Goal: Task Accomplishment & Management: Complete application form

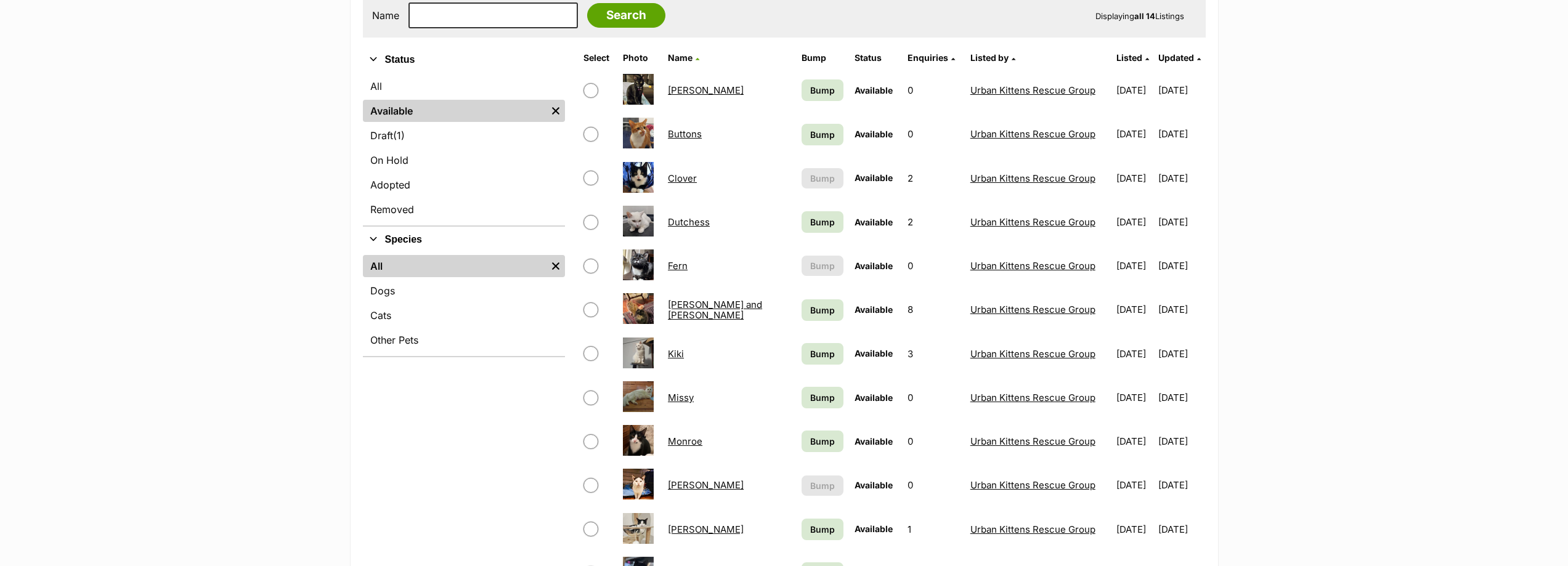
scroll to position [246, 0]
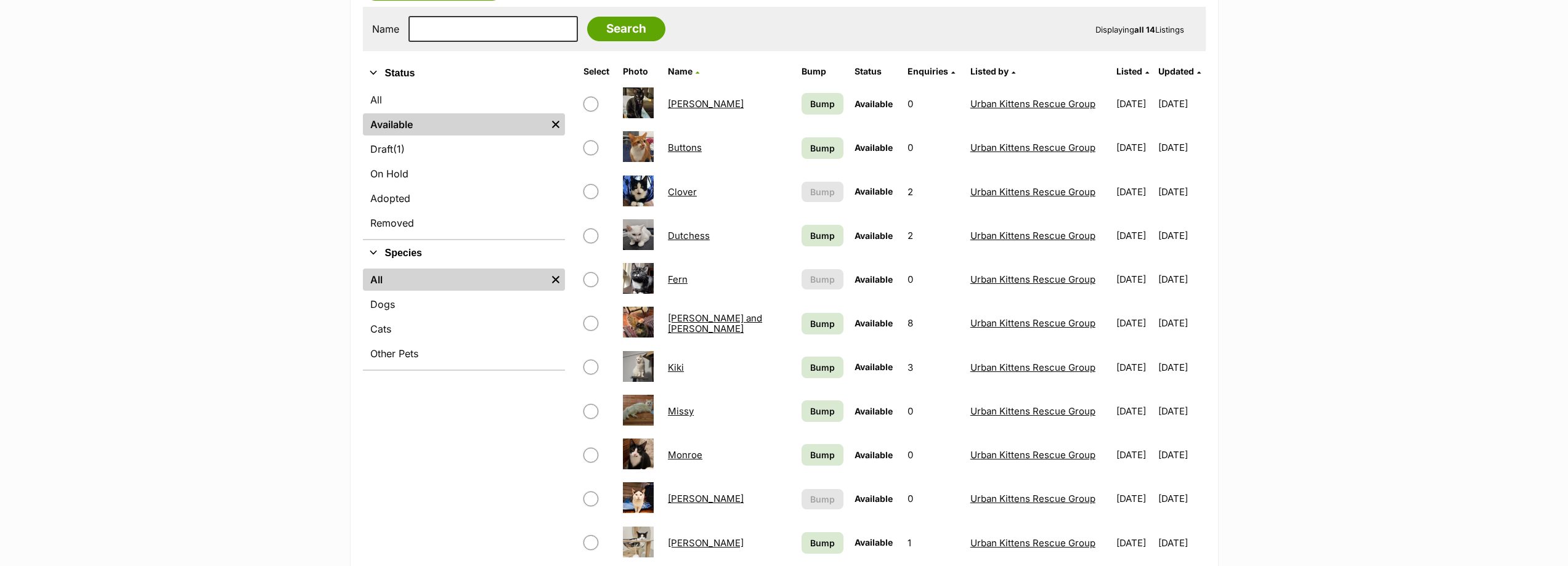
click at [674, 272] on td "Fern" at bounding box center [729, 279] width 133 height 42
click at [680, 277] on link "Fern" at bounding box center [678, 279] width 20 height 12
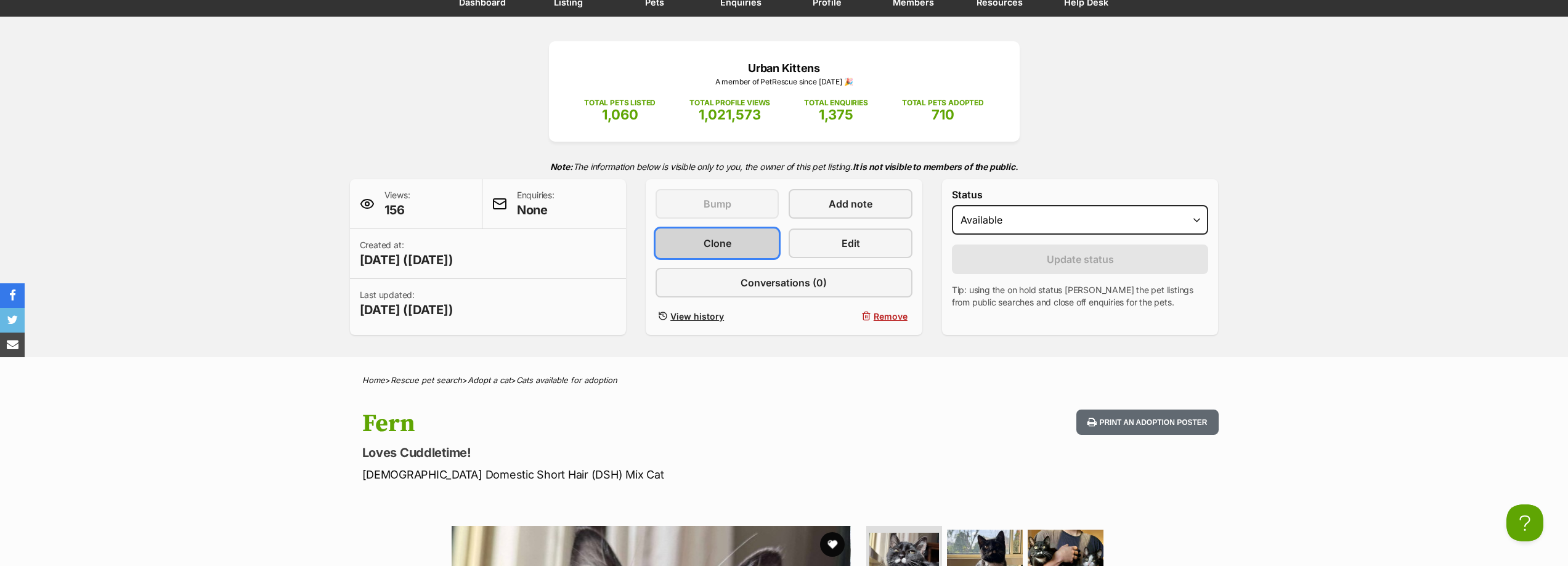
click at [705, 239] on span "Clone" at bounding box center [717, 243] width 28 height 15
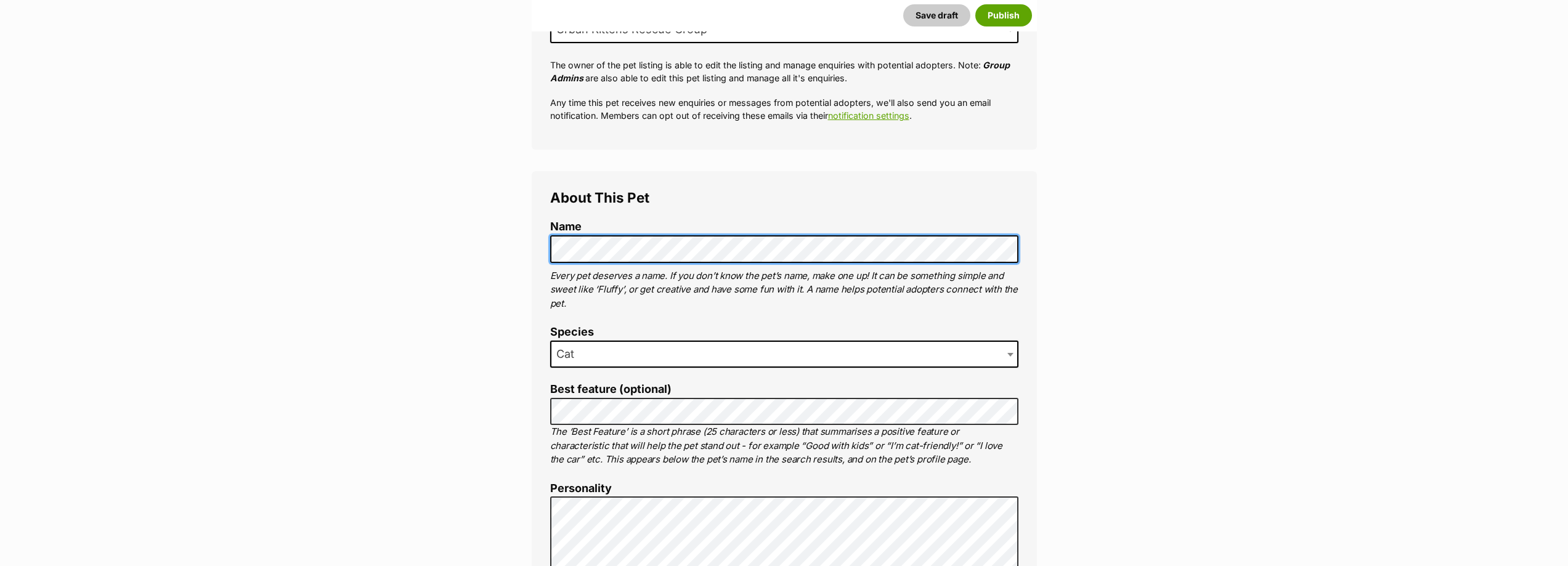
scroll to position [308, 0]
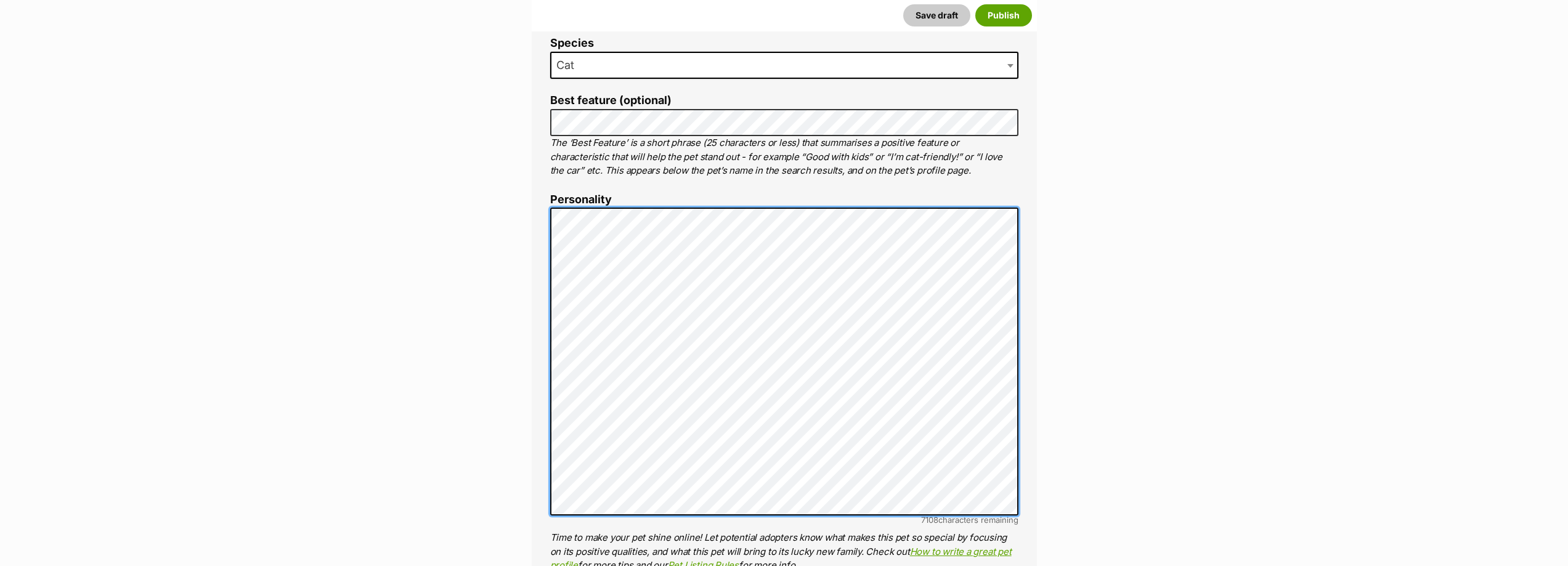
scroll to position [615, 0]
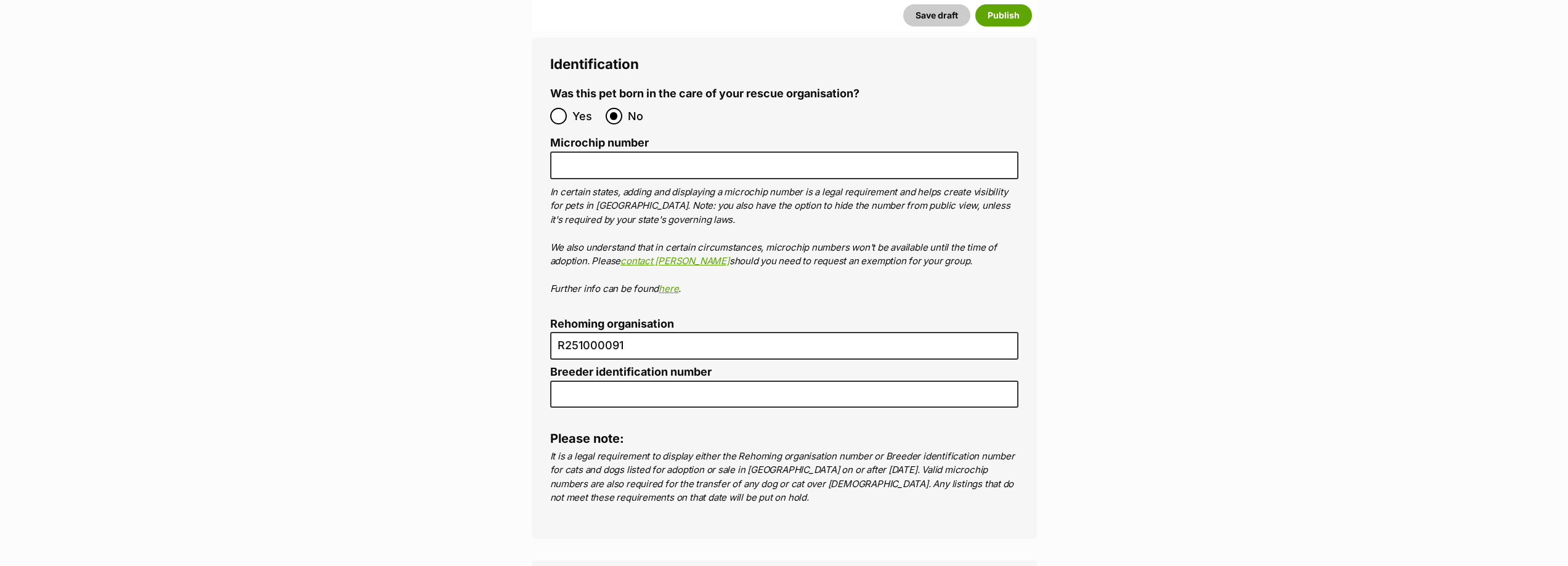
scroll to position [4186, 0]
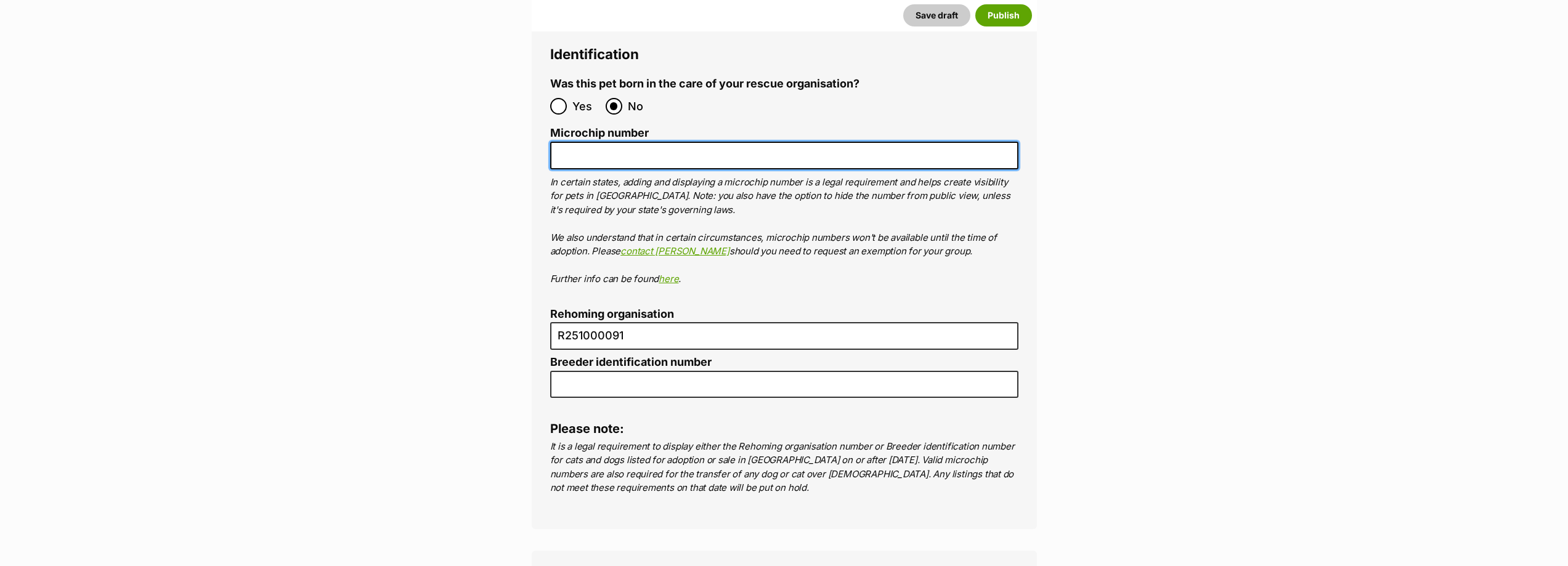
click at [594, 142] on input "Microchip number" at bounding box center [784, 155] width 468 height 28
paste input "953010007063232"
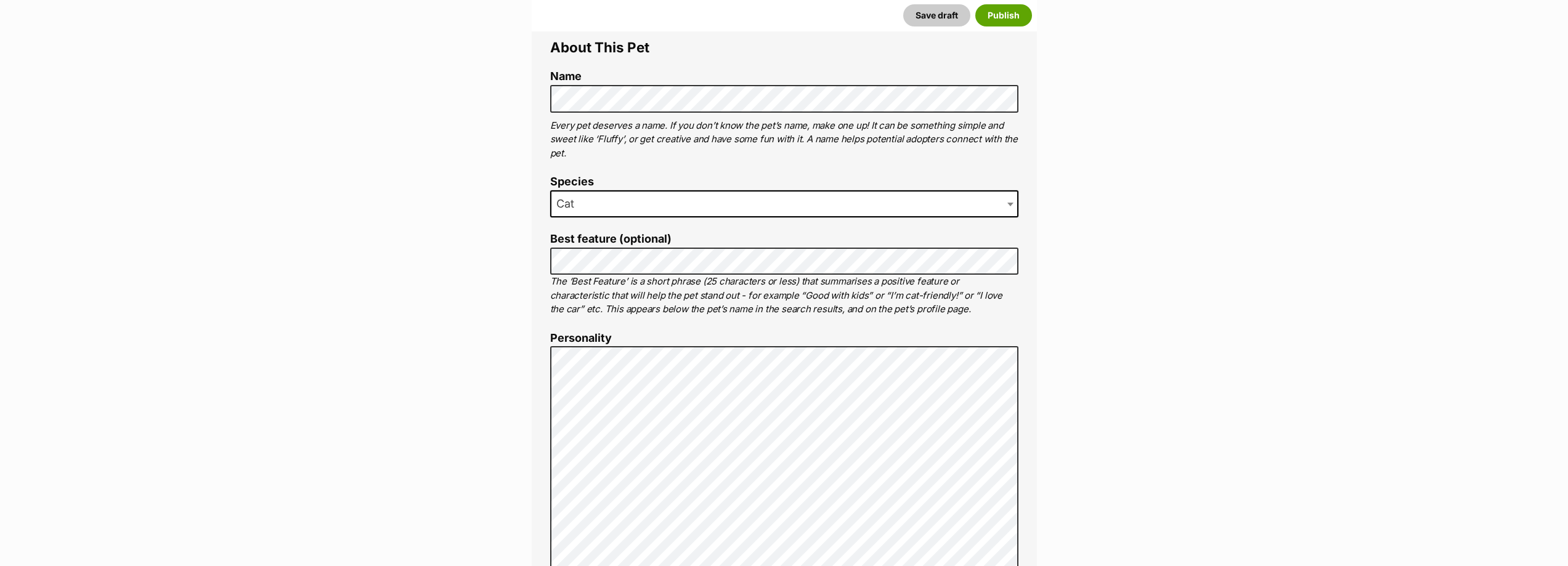
scroll to position [554, 0]
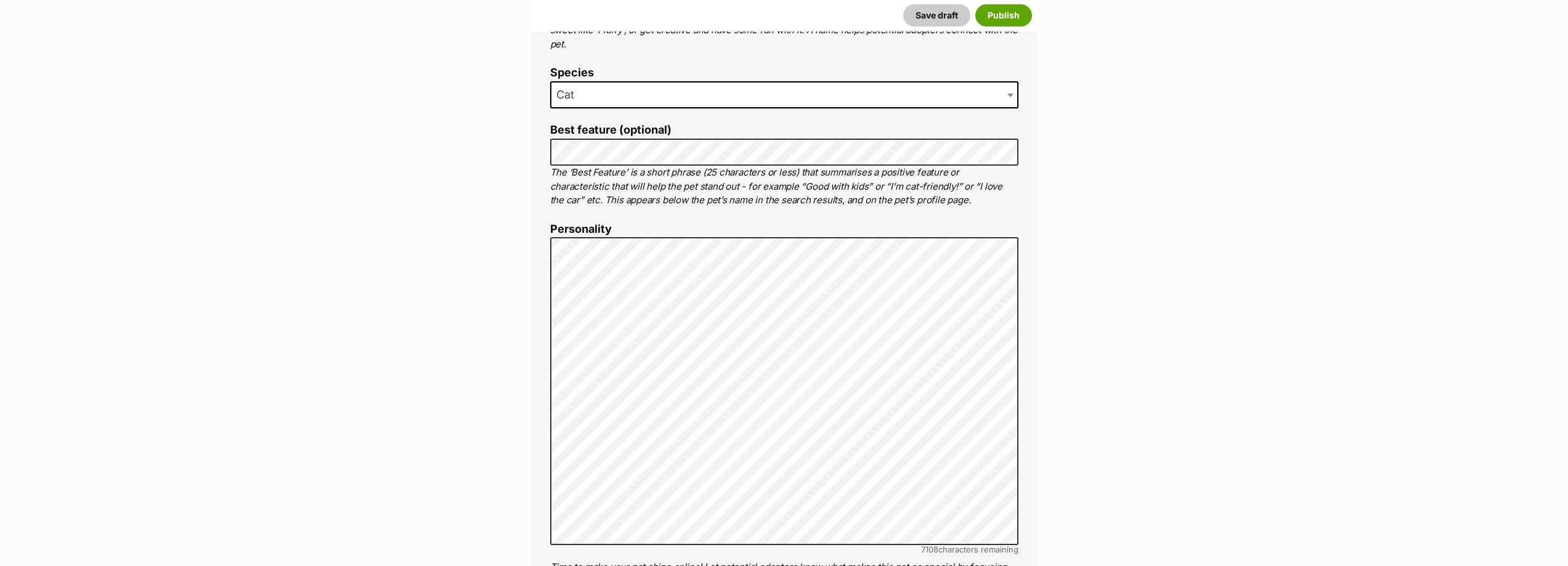
type input "953010007063232"
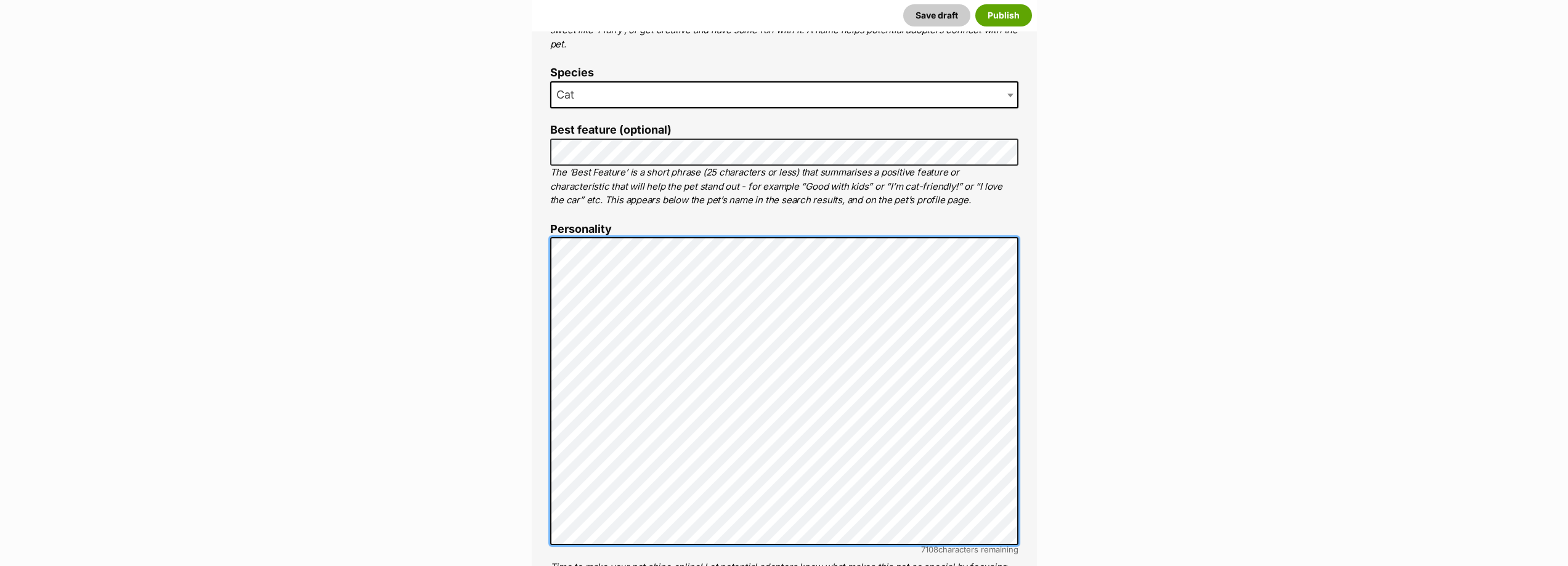
click at [540, 248] on div "About This Pet Name Henlo there, it looks like you might be using the pet name …" at bounding box center [784, 447] width 505 height 1070
click at [545, 274] on div "About This Pet Name Henlo there, it looks like you might be using the pet name …" at bounding box center [784, 447] width 505 height 1070
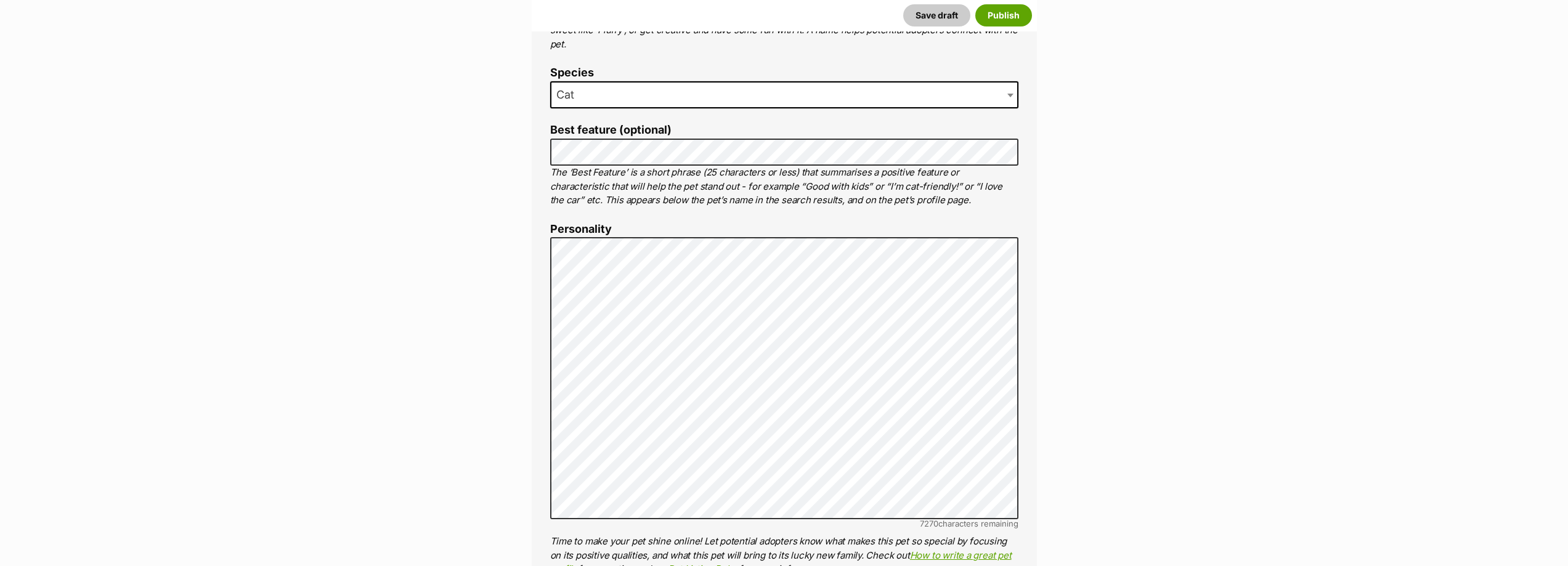
drag, startPoint x: 540, startPoint y: 274, endPoint x: 549, endPoint y: 276, distance: 9.2
click at [548, 277] on div "About This Pet Name Henlo there, it looks like you might be using the pet name …" at bounding box center [784, 434] width 505 height 1044
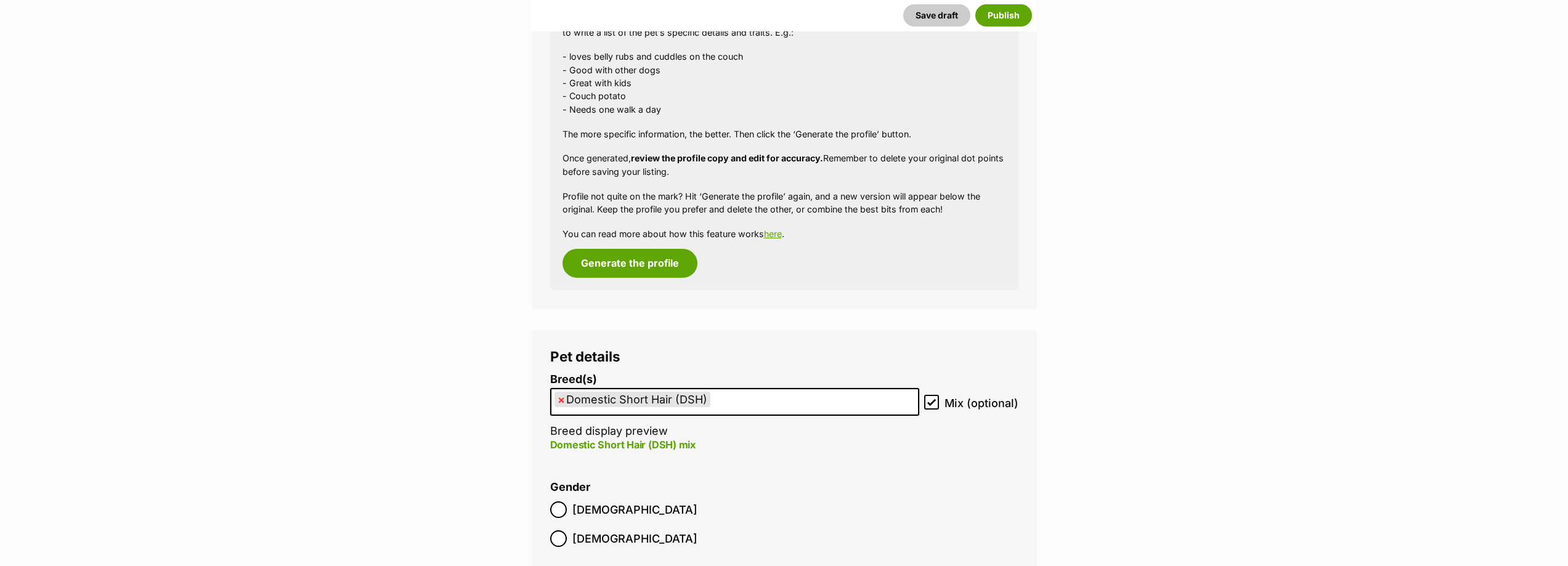
scroll to position [1416, 0]
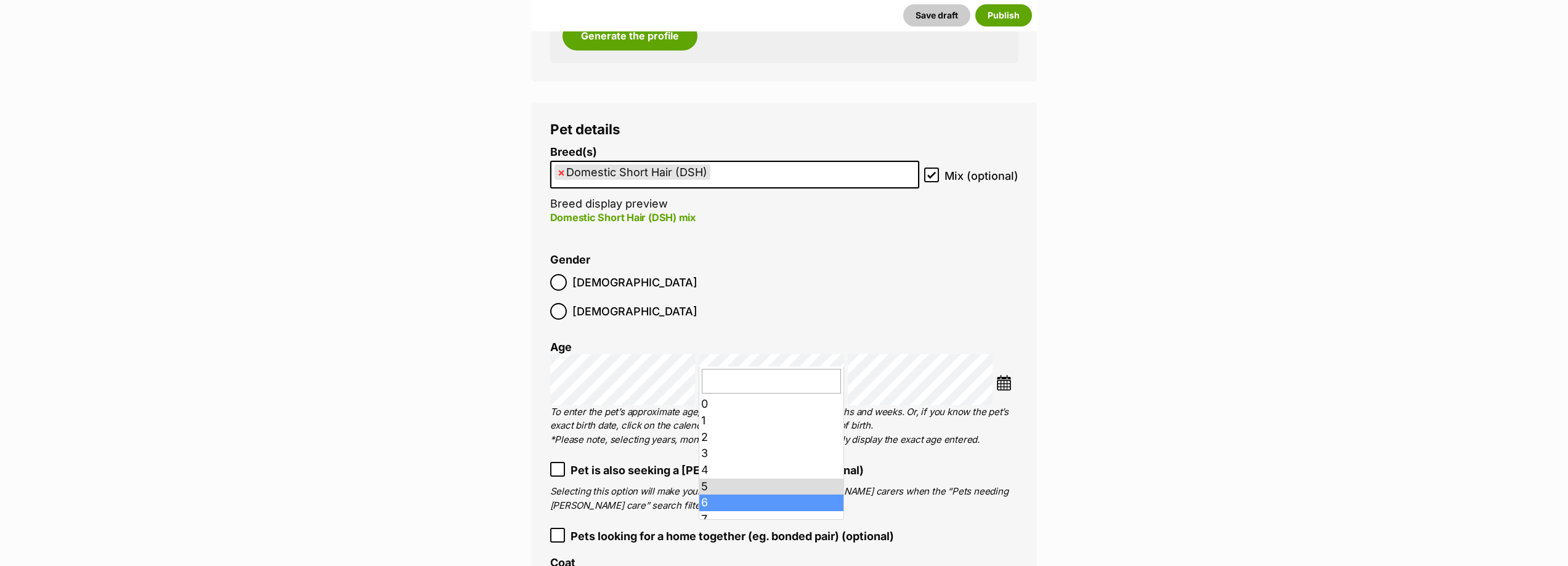
drag, startPoint x: 738, startPoint y: 495, endPoint x: 749, endPoint y: 480, distance: 18.6
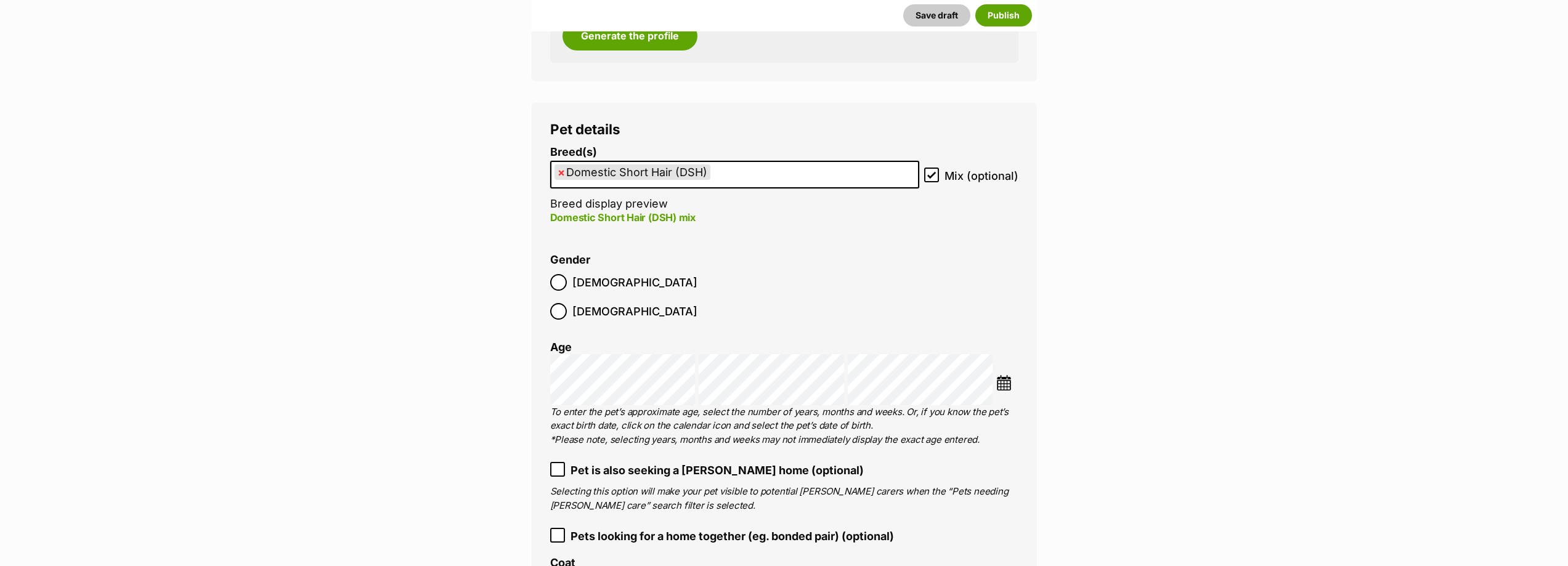
click at [803, 305] on ol "Breed(s) Domestic Short Hair (DSH) Abyssinian American Bobtail American Curl Am…" at bounding box center [784, 450] width 468 height 609
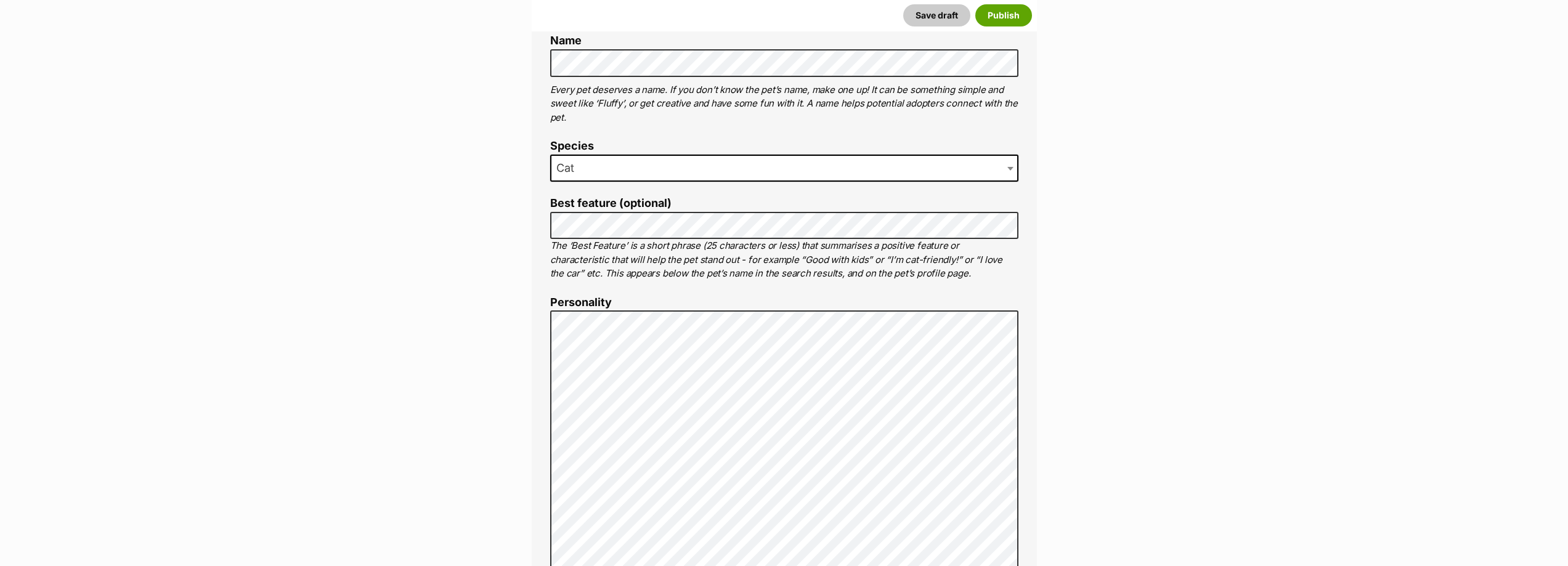
scroll to position [493, 0]
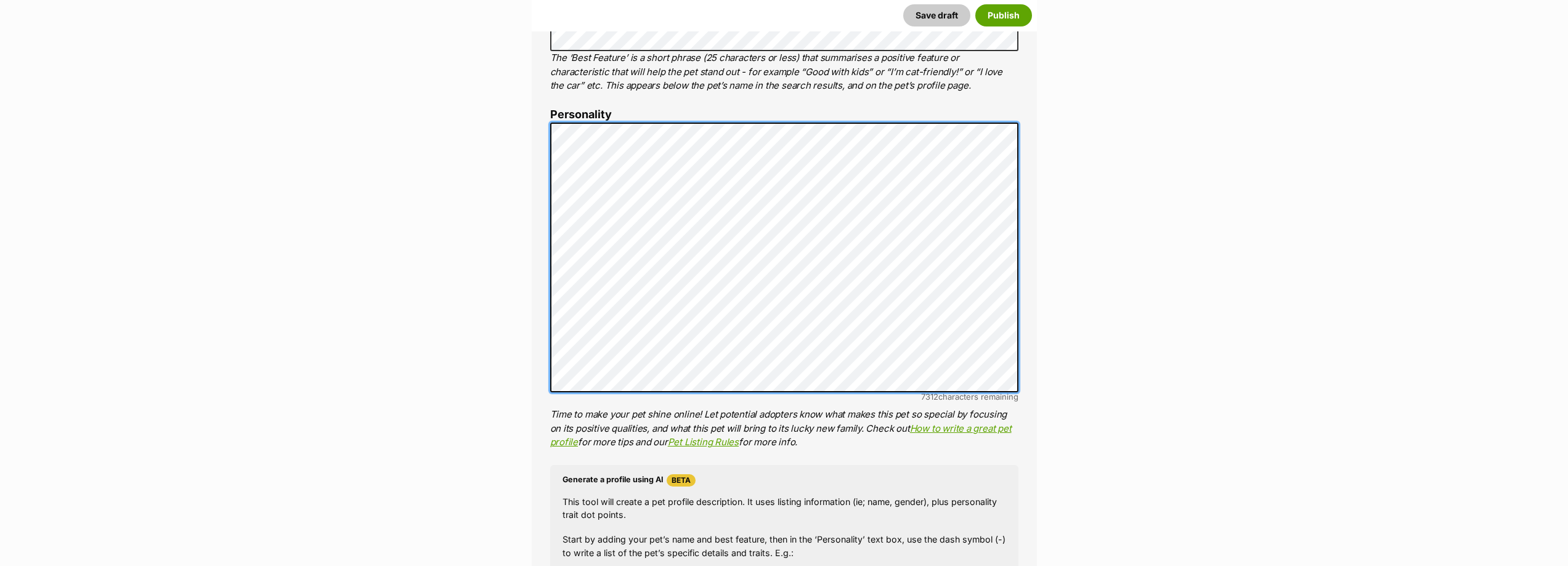
scroll to position [739, 0]
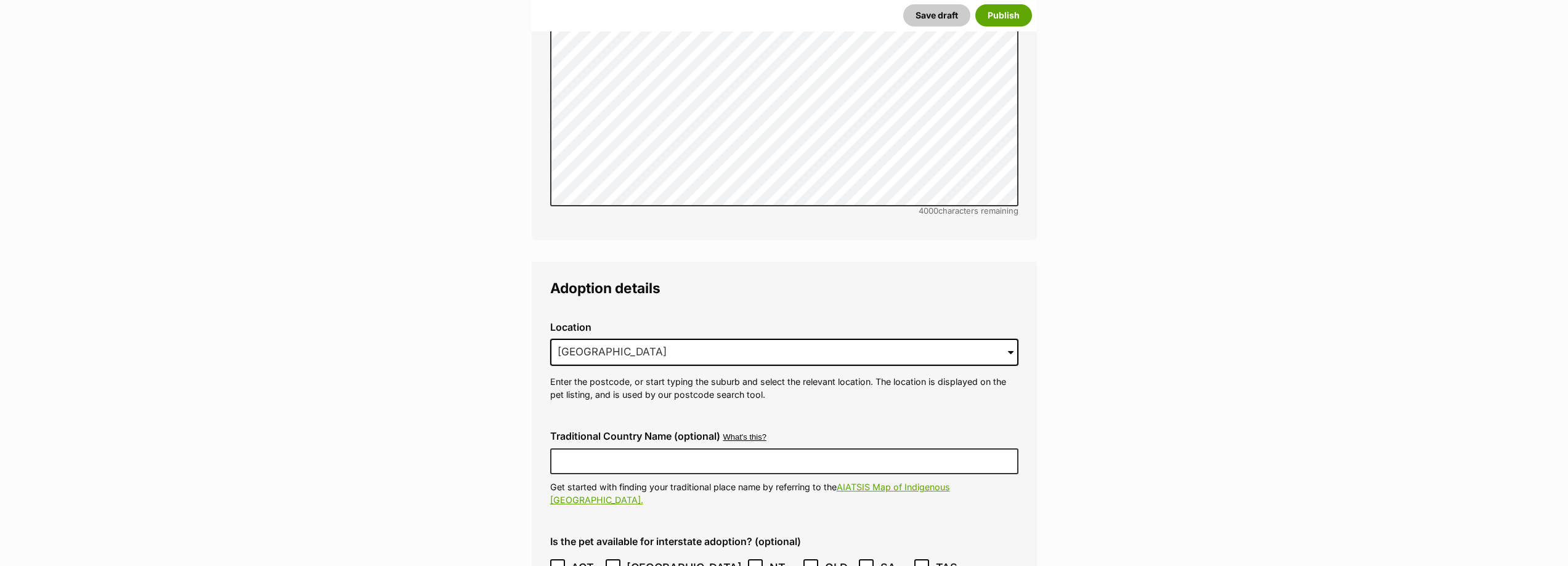
scroll to position [2709, 0]
drag, startPoint x: 676, startPoint y: 322, endPoint x: 455, endPoint y: 322, distance: 221.0
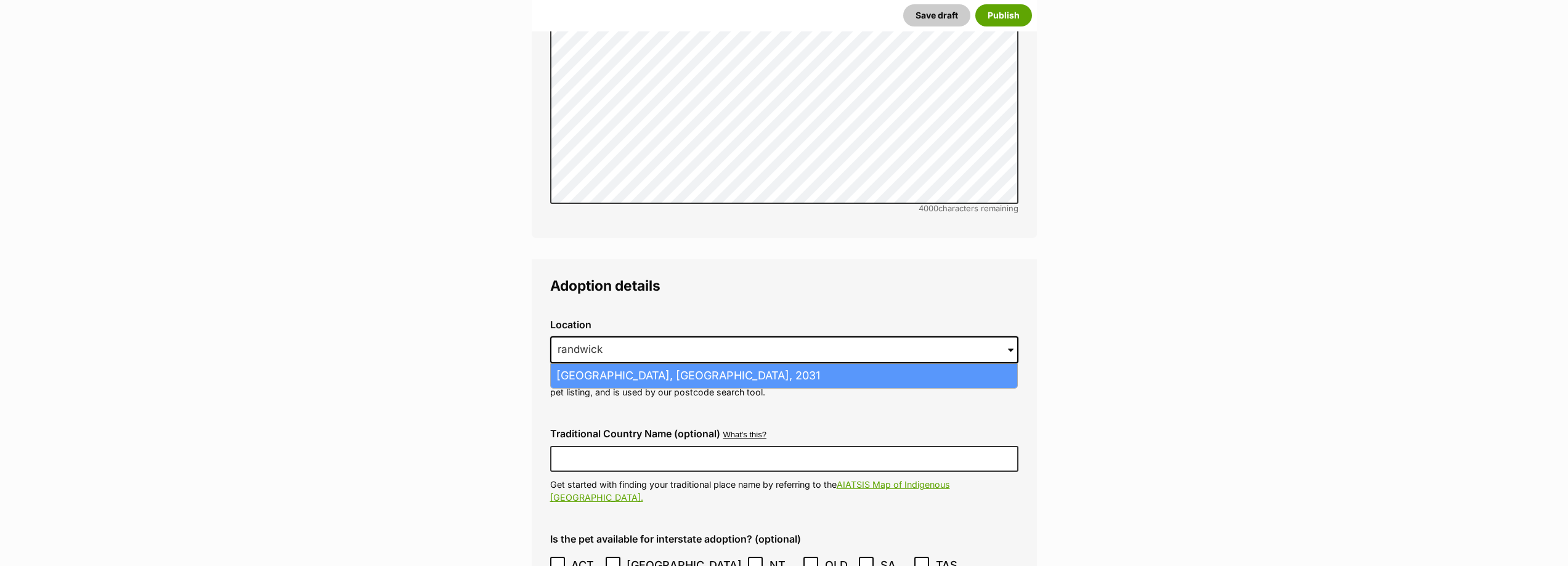
click at [708, 364] on li "Randwick, New South Wales, 2031" at bounding box center [784, 376] width 466 height 24
type input "Randwick, New South Wales, 2031"
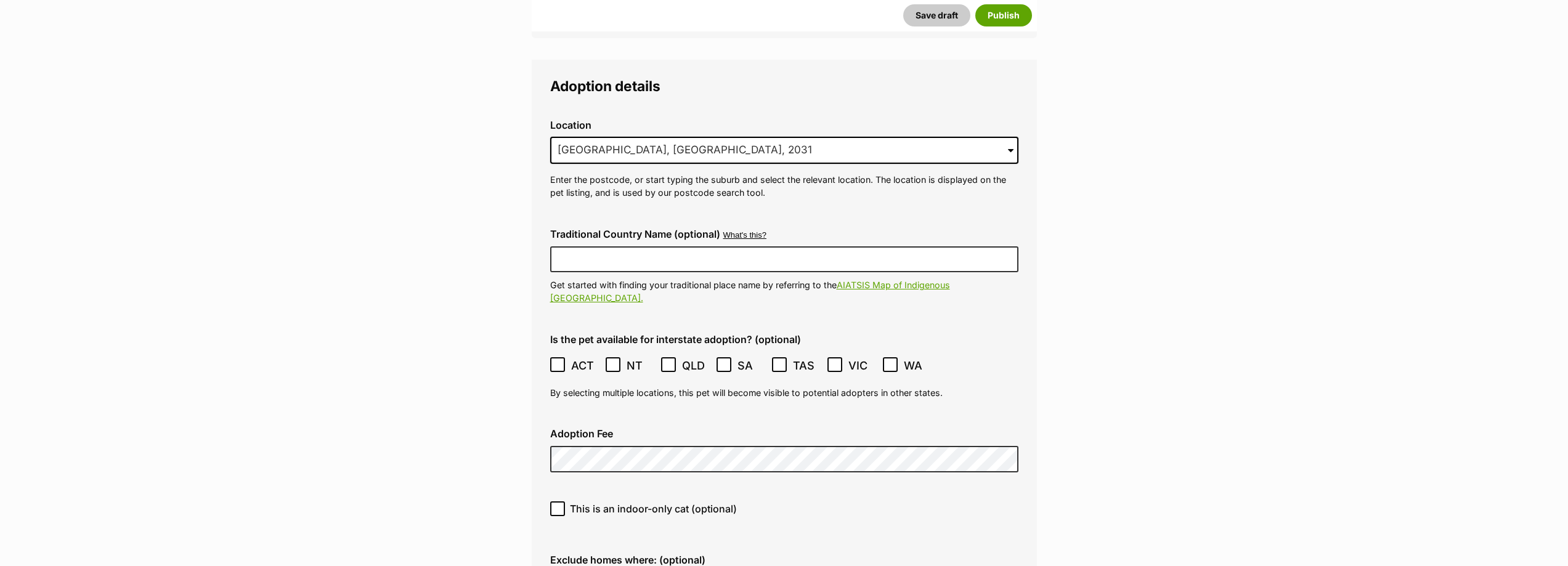
scroll to position [2955, 0]
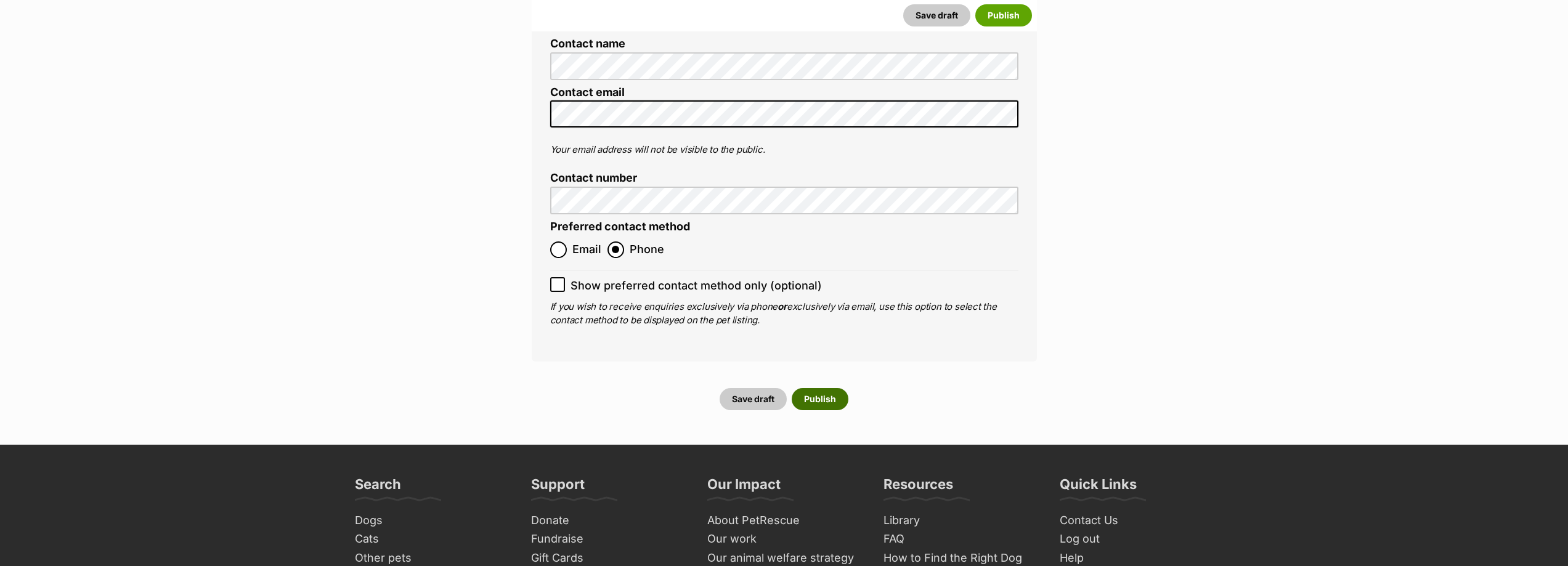
scroll to position [4740, 0]
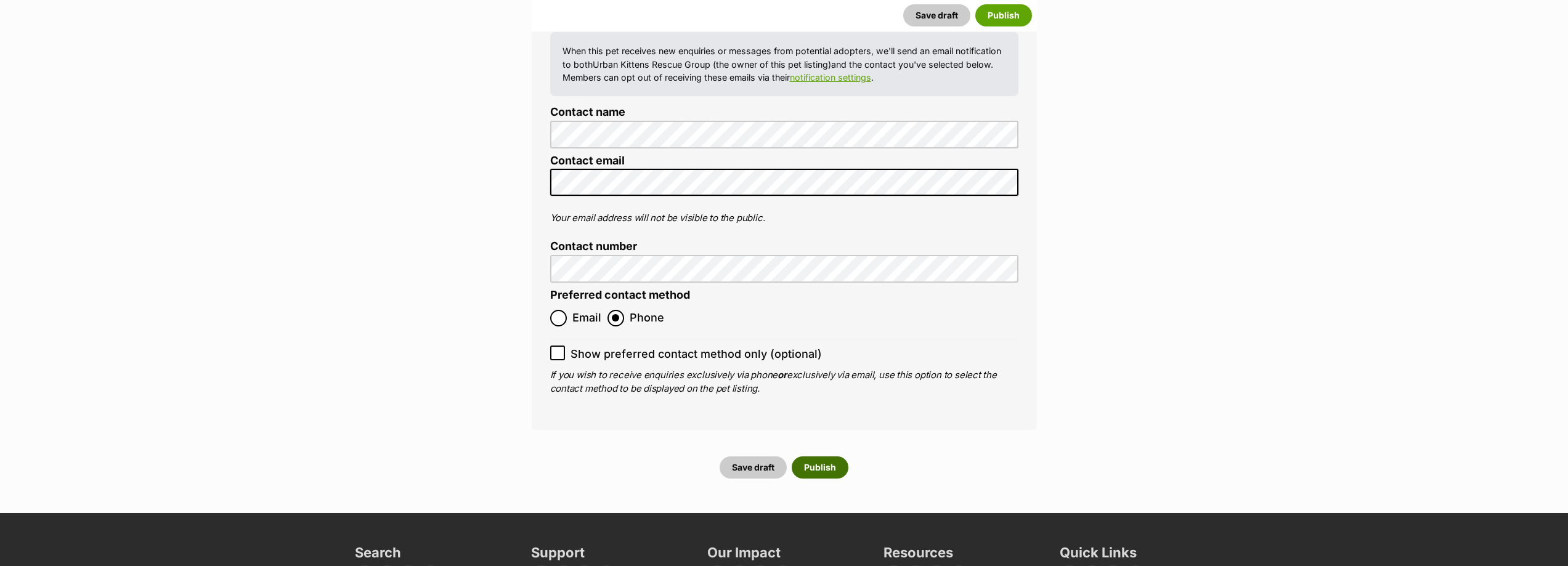
click at [841, 456] on button "Publish" at bounding box center [819, 467] width 57 height 22
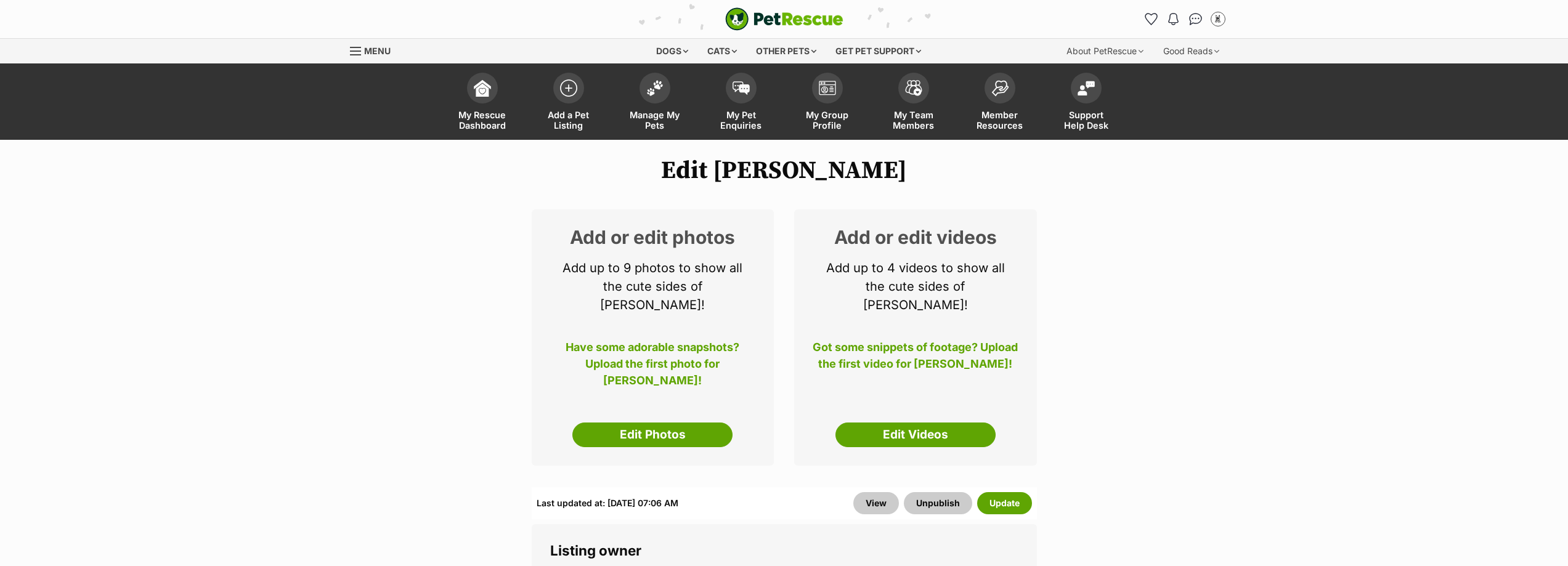
click at [665, 422] on link "Edit Photos" at bounding box center [652, 435] width 160 height 25
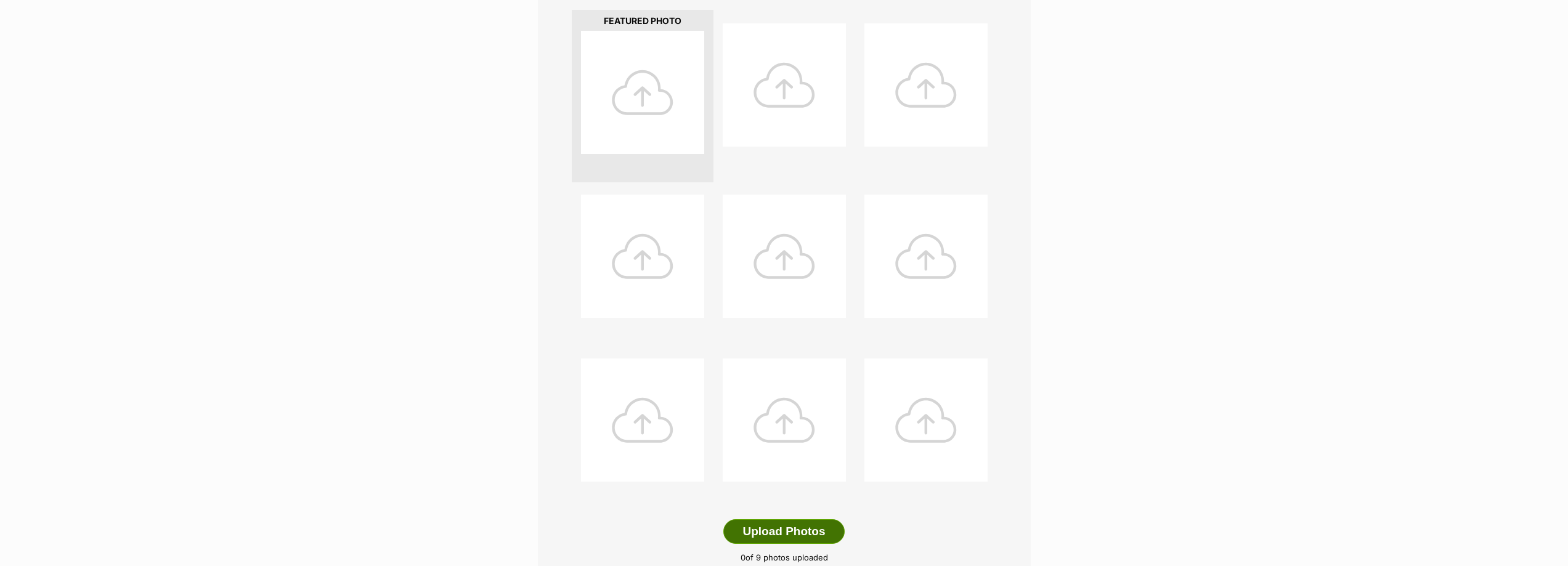
scroll to position [431, 0]
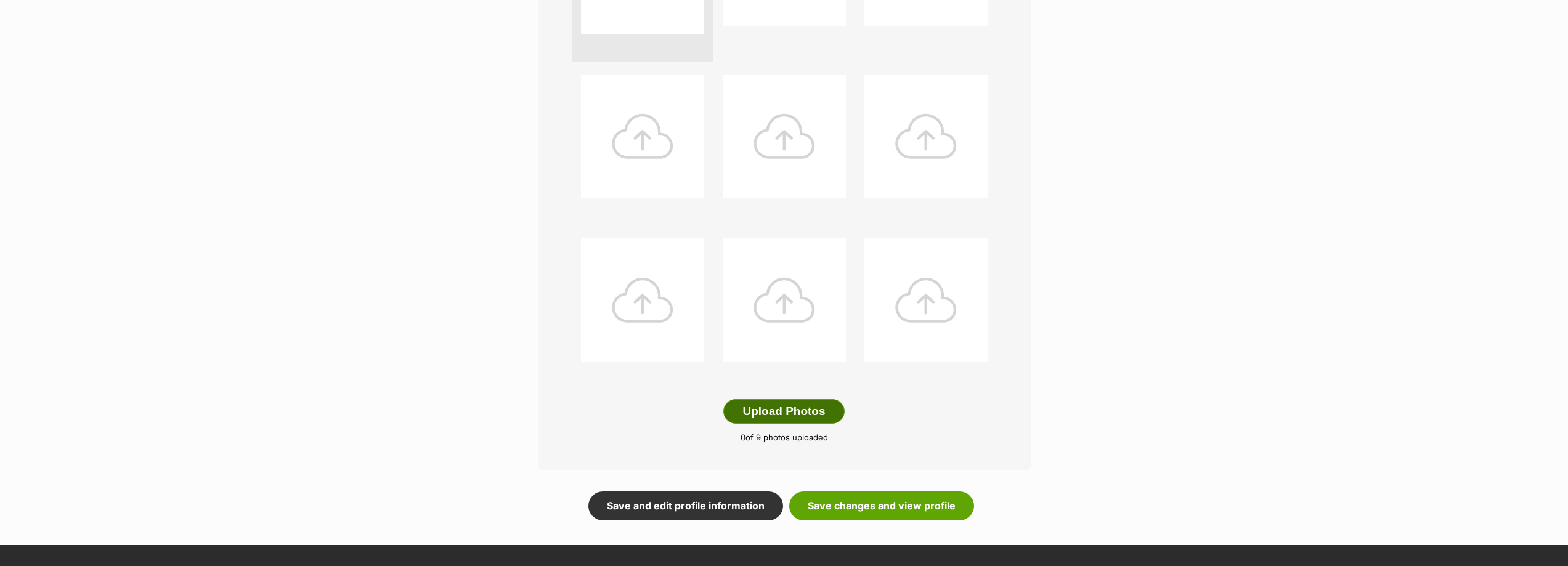
click at [810, 422] on button "Upload Photos" at bounding box center [784, 411] width 121 height 25
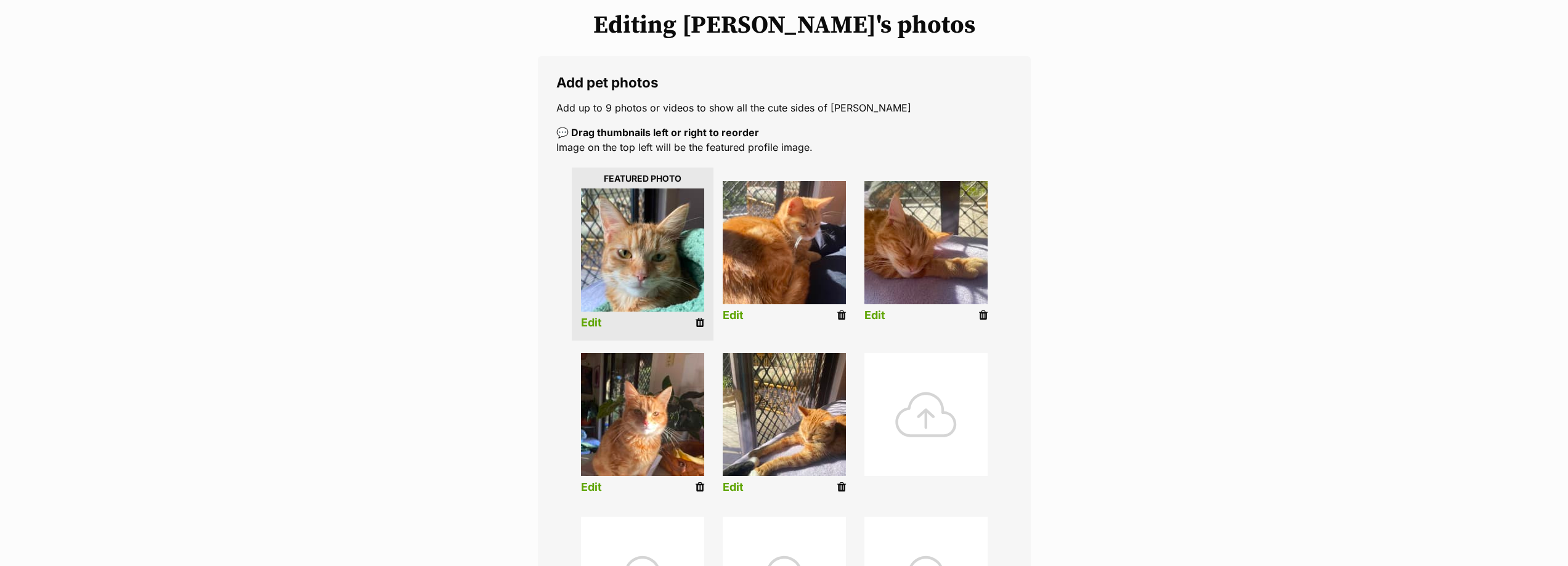
scroll to position [123, 0]
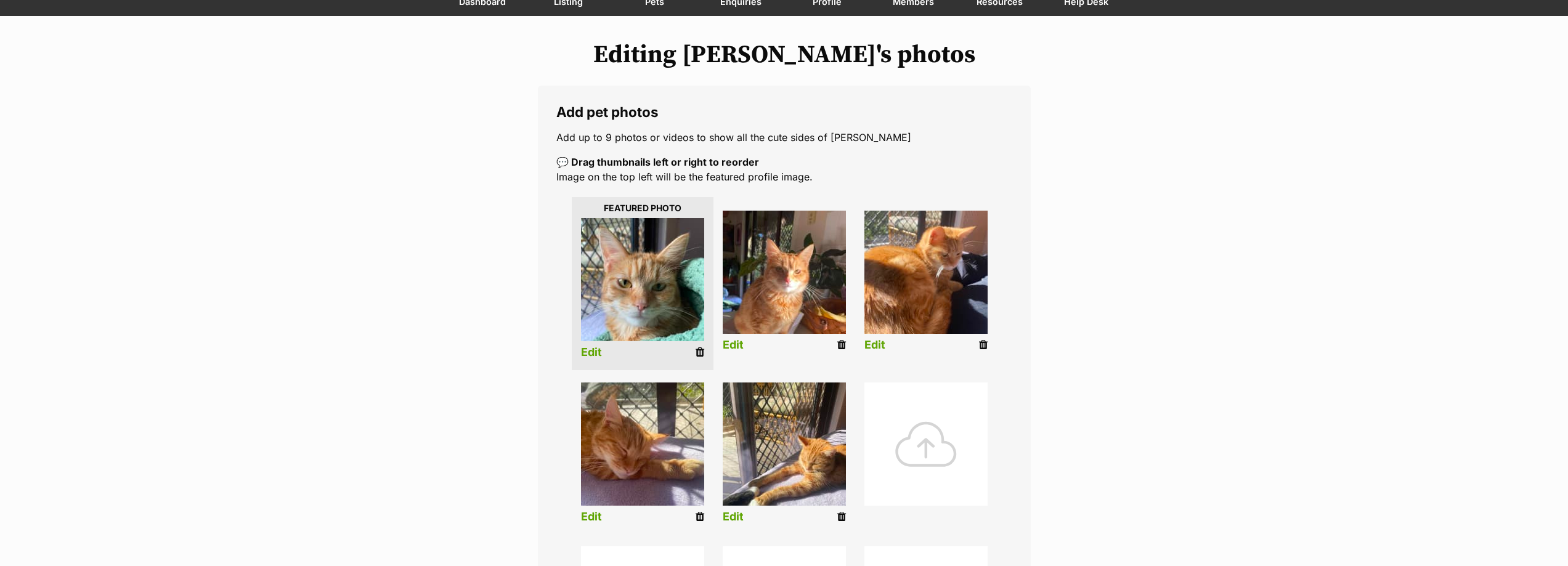
click at [734, 342] on link "Edit" at bounding box center [733, 345] width 21 height 13
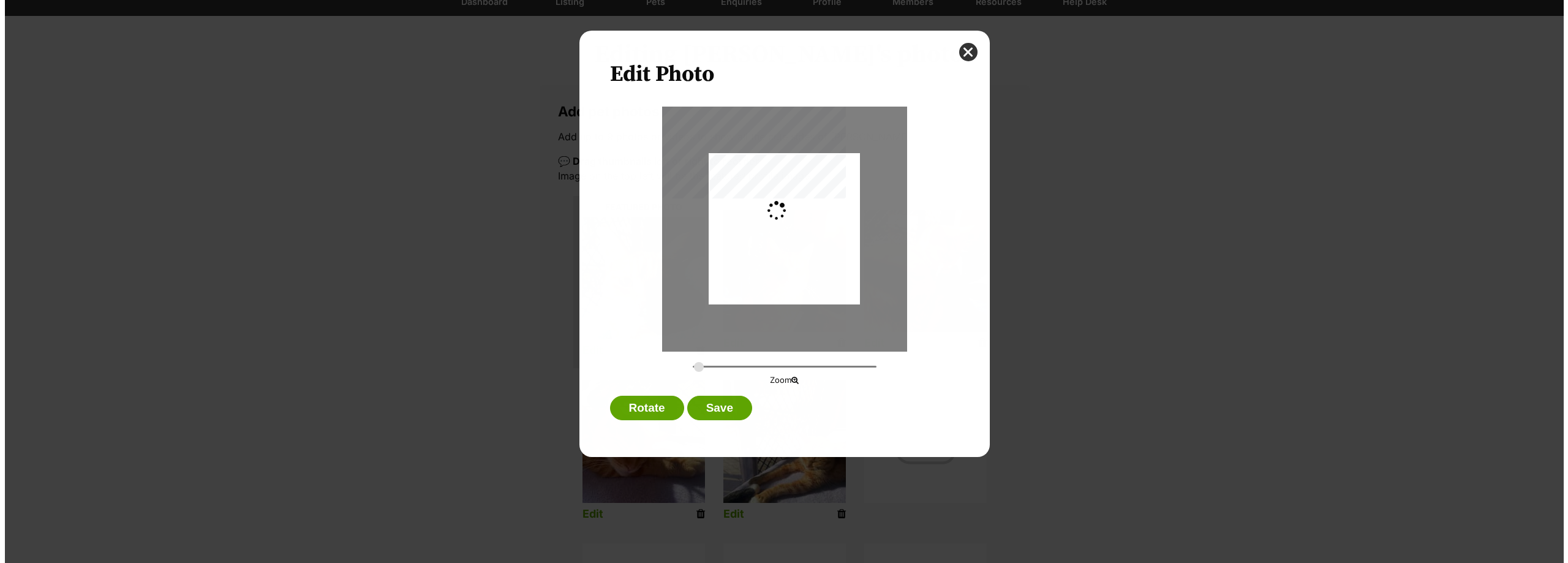
scroll to position [0, 0]
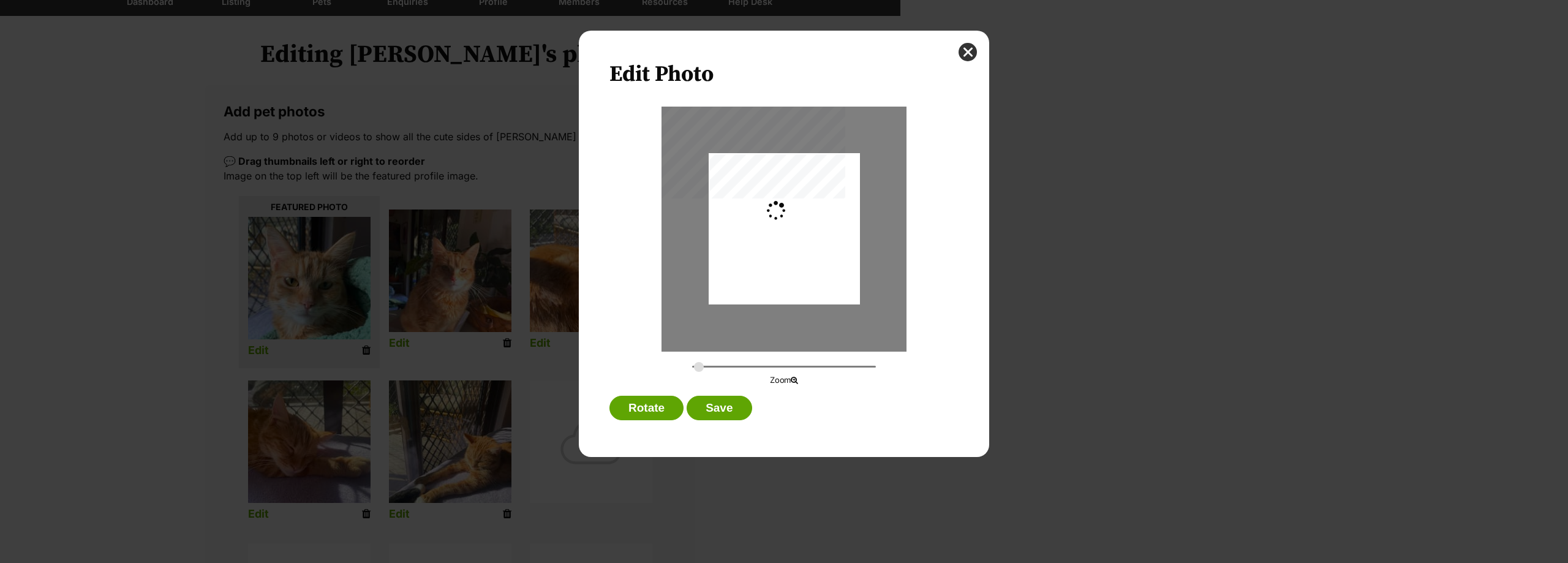
type input "0.2744"
click at [806, 251] on div "Dialog Window - Close (Press escape to close)" at bounding box center [784, 223] width 151 height 202
click at [709, 401] on button "Save" at bounding box center [719, 408] width 65 height 25
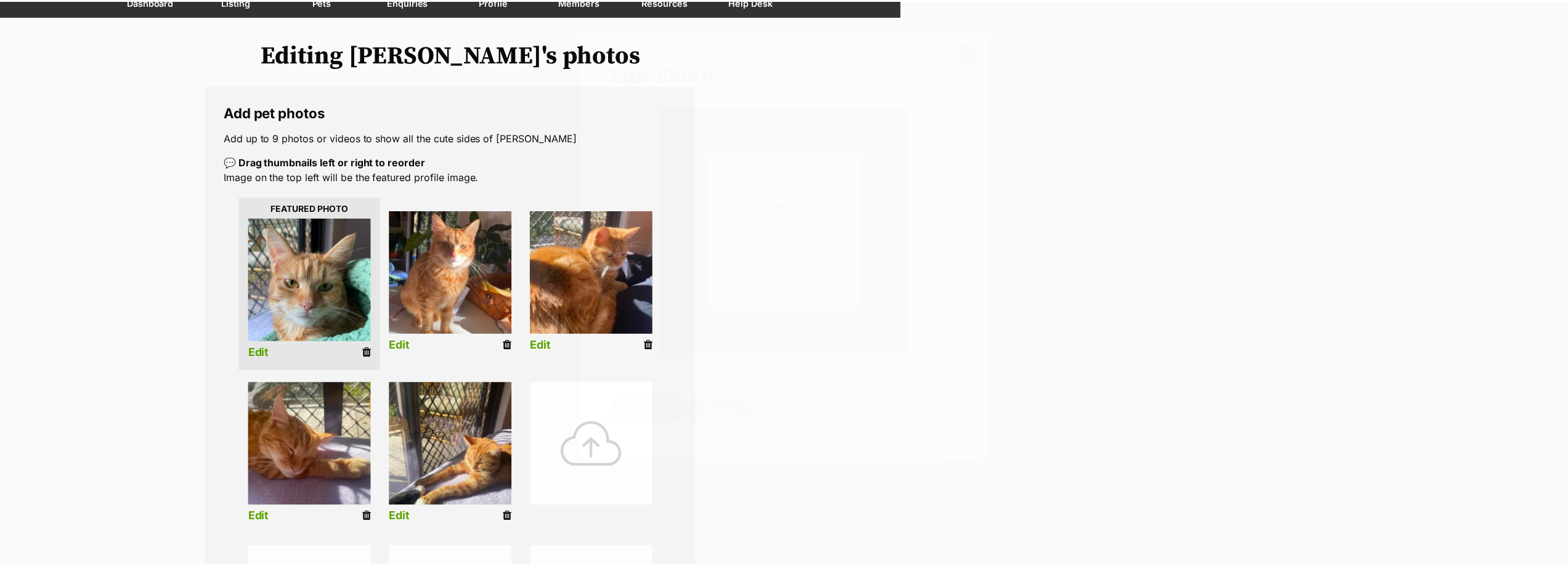
scroll to position [123, 0]
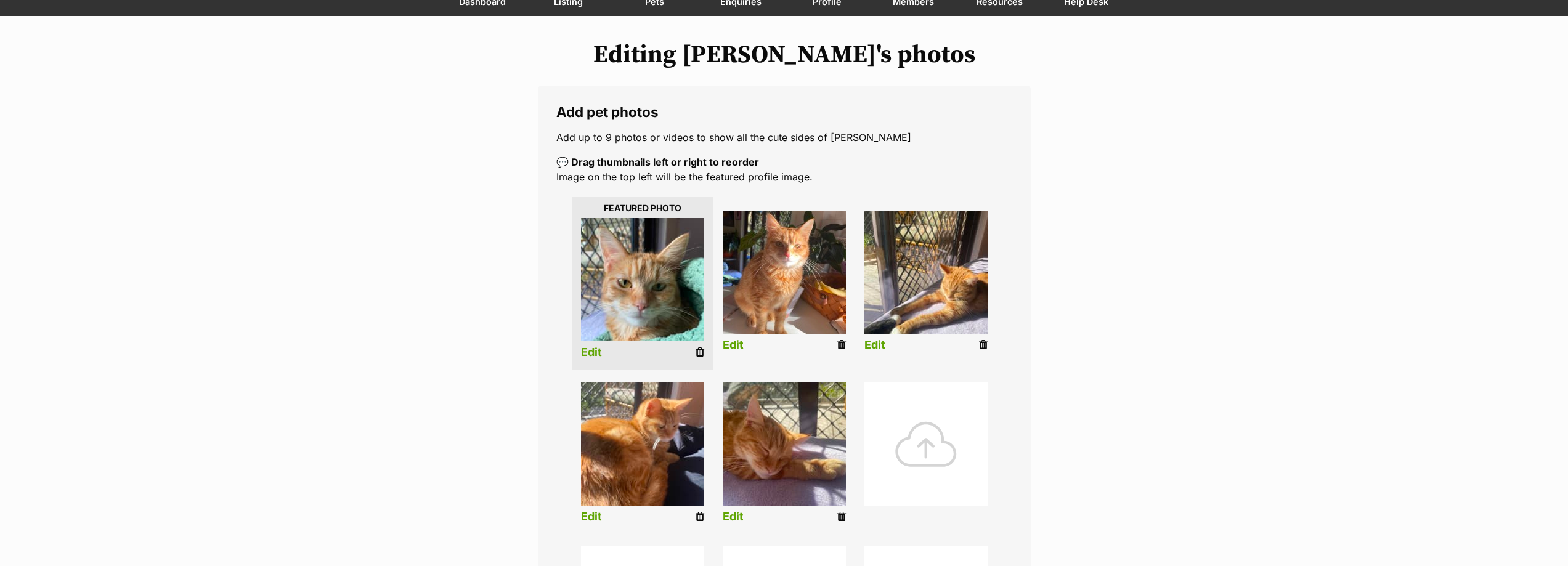
click at [873, 341] on link "Edit" at bounding box center [875, 345] width 21 height 13
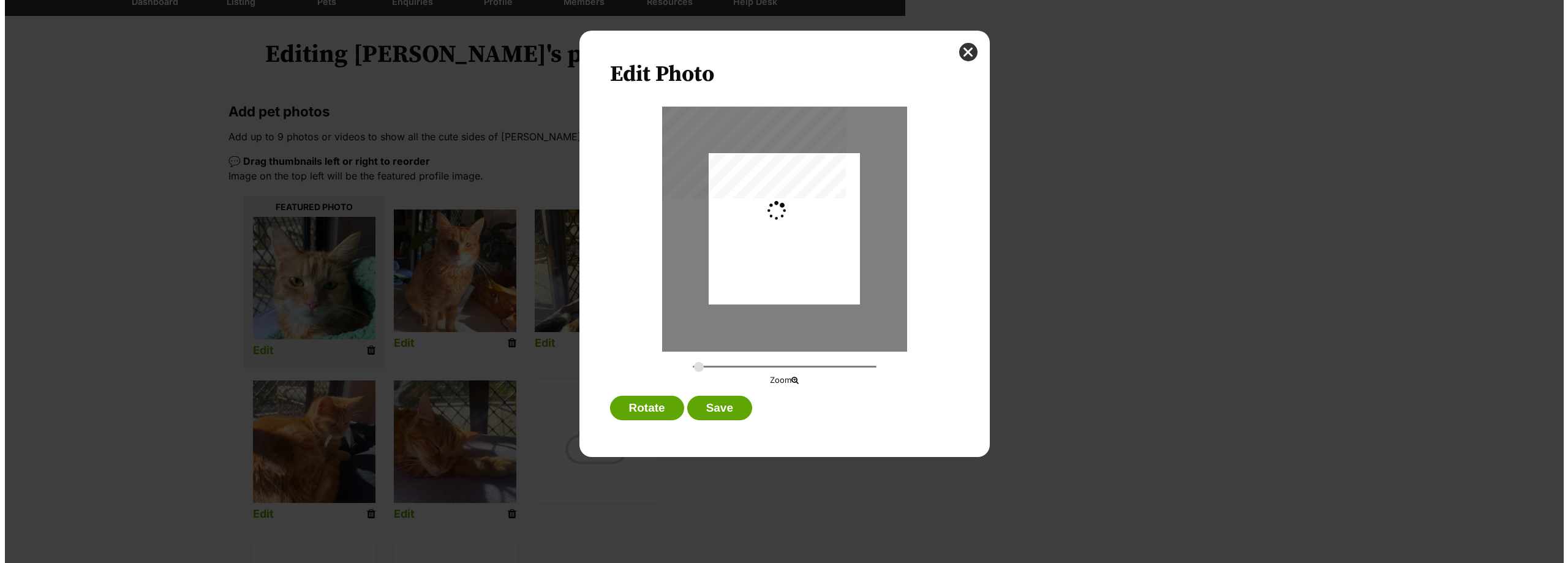
scroll to position [0, 0]
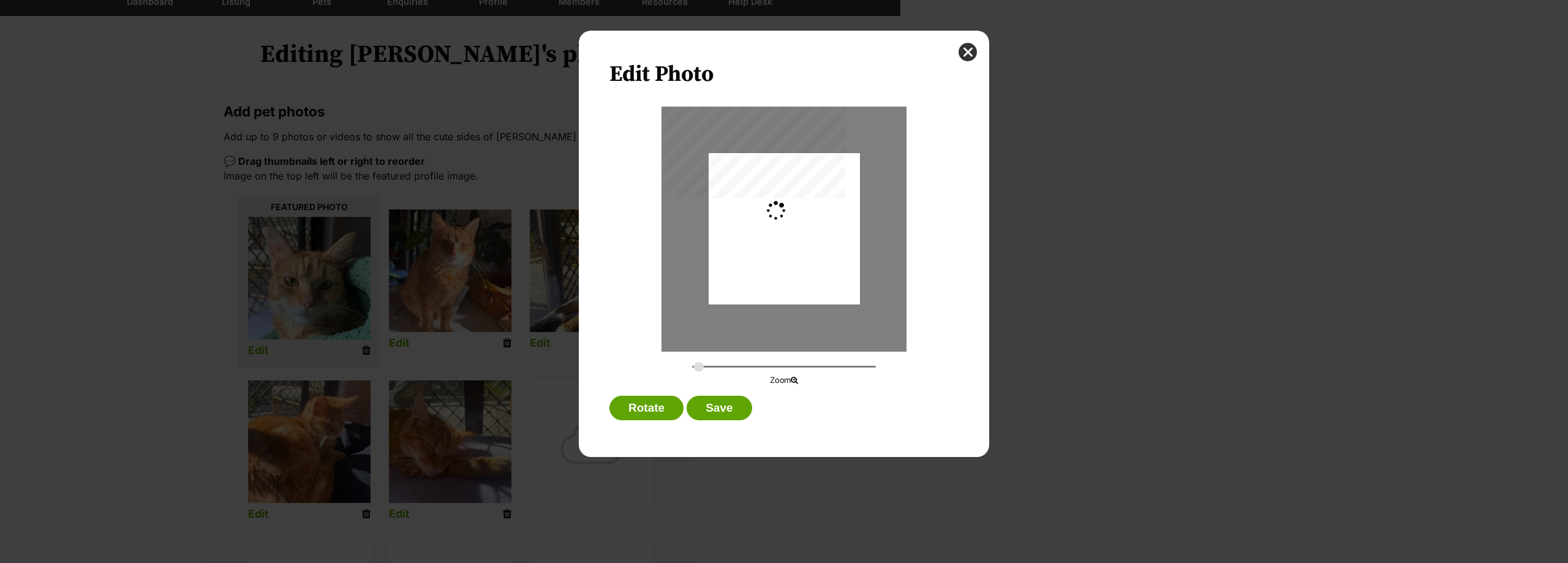
type input "0.2744"
click at [808, 246] on div "Dialog Window - Close (Press escape to close)" at bounding box center [784, 214] width 151 height 202
click at [729, 398] on button "Save" at bounding box center [719, 408] width 65 height 25
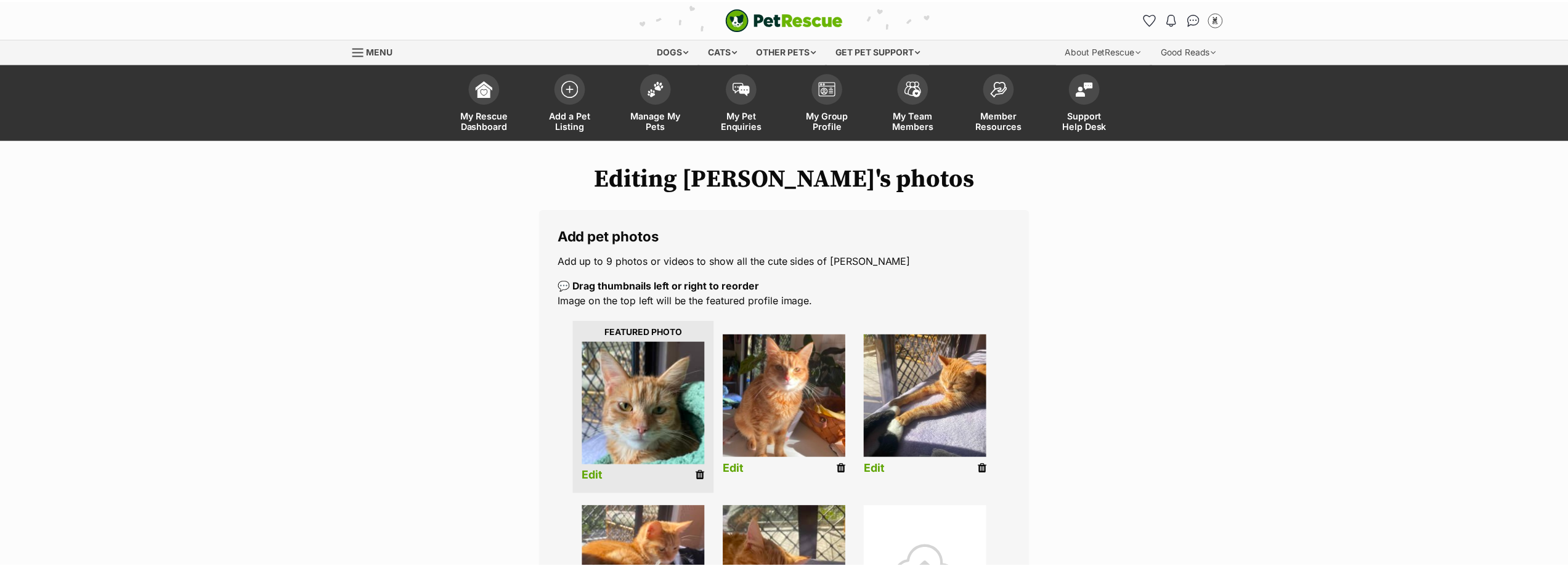
scroll to position [123, 0]
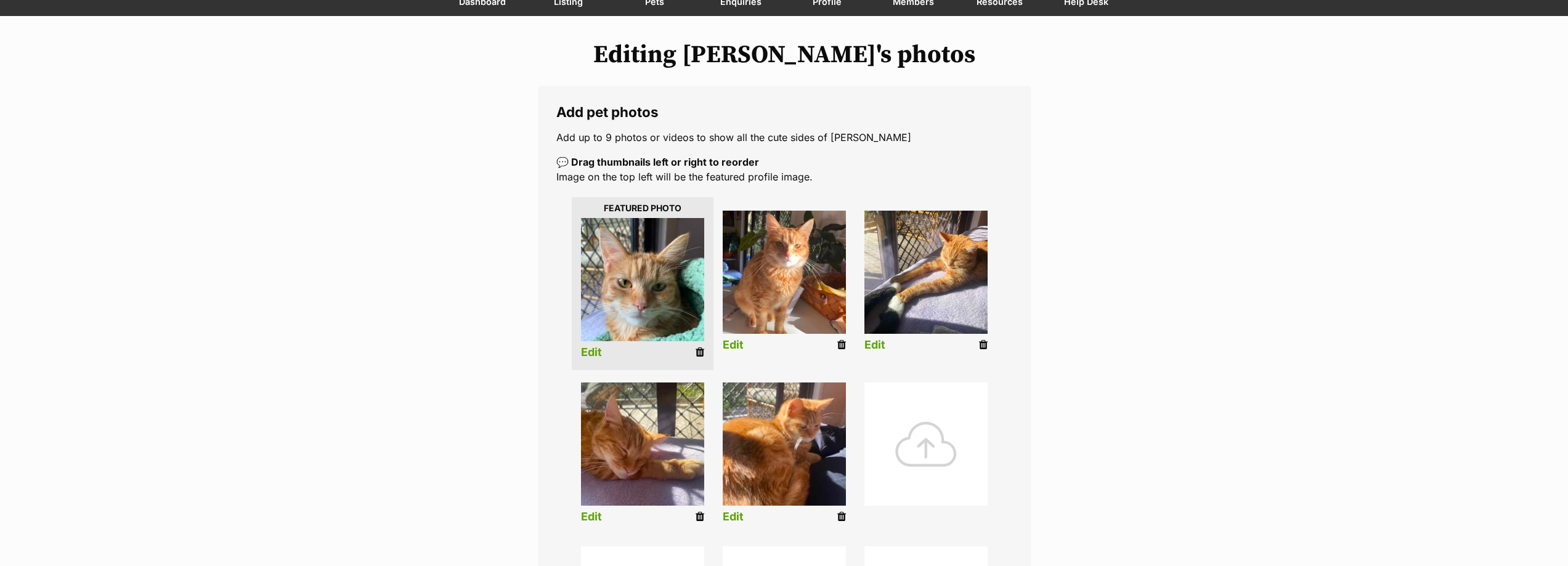
click at [589, 515] on link "Edit" at bounding box center [591, 517] width 21 height 13
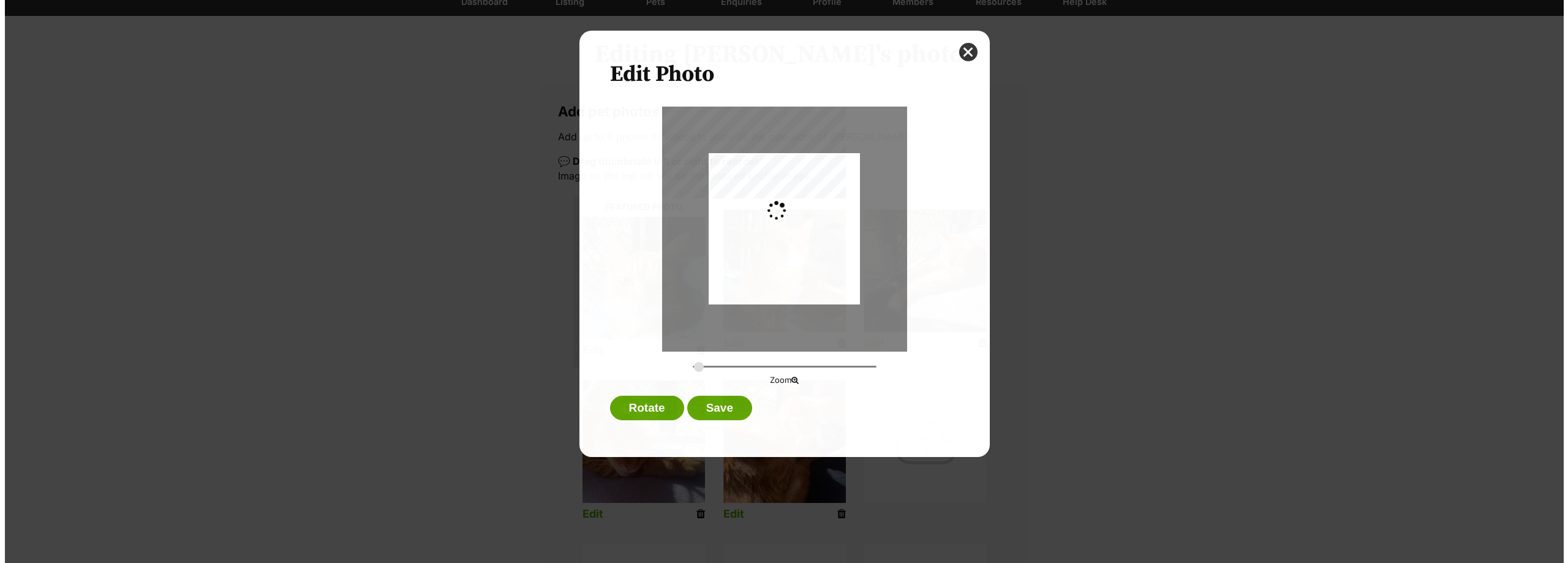
scroll to position [0, 0]
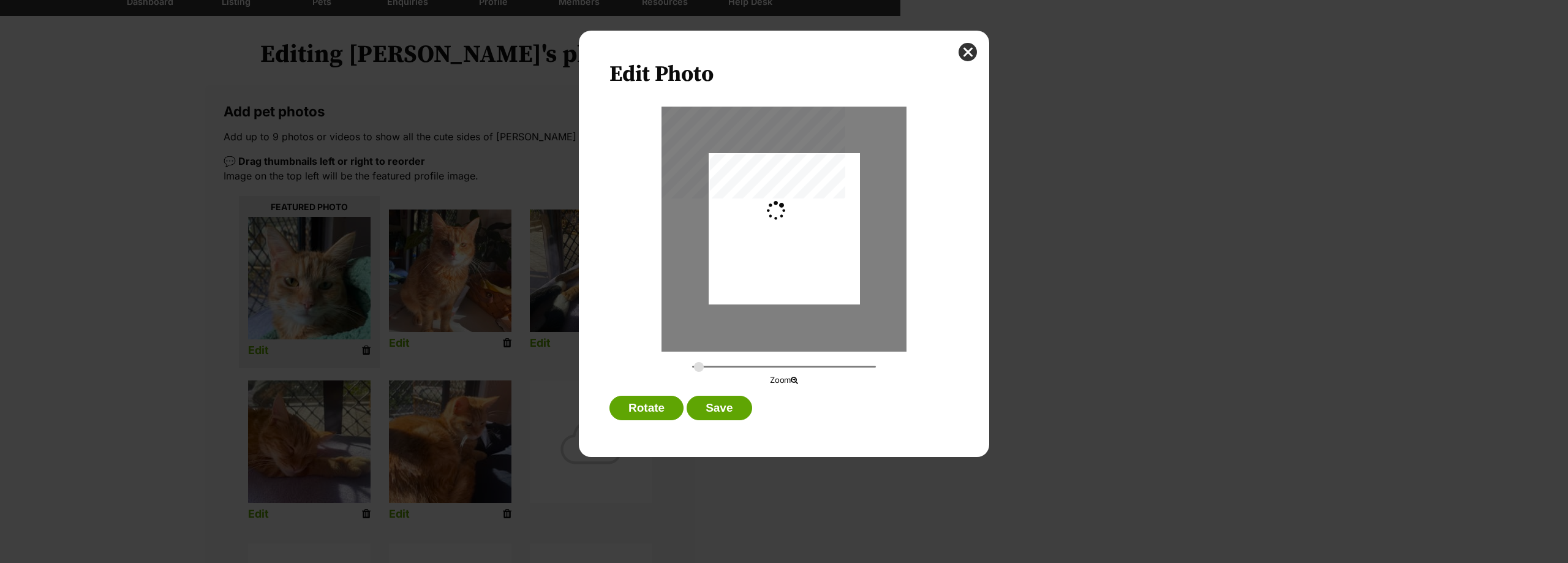
type input "0.3659"
drag, startPoint x: 796, startPoint y: 227, endPoint x: 796, endPoint y: 219, distance: 8.0
click at [796, 219] on div "Dialog Window - Close (Press escape to close)" at bounding box center [784, 229] width 202 height 151
click at [736, 406] on button "Save" at bounding box center [719, 408] width 65 height 25
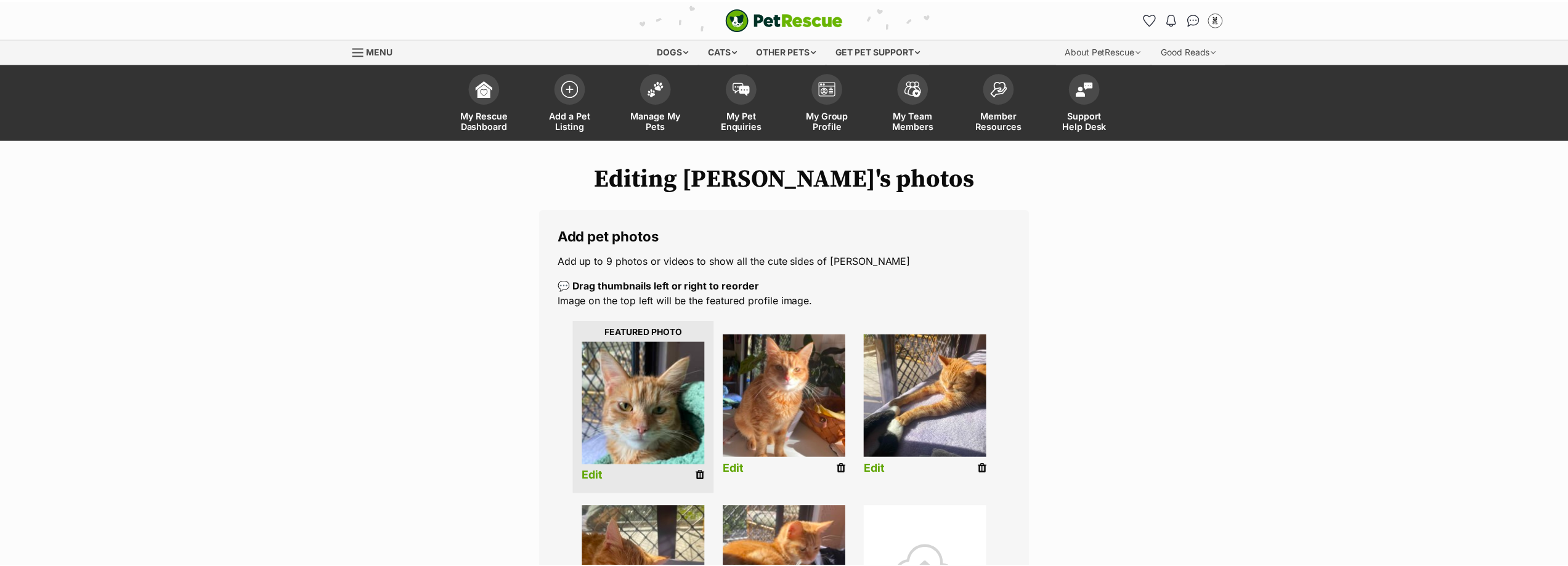
scroll to position [123, 0]
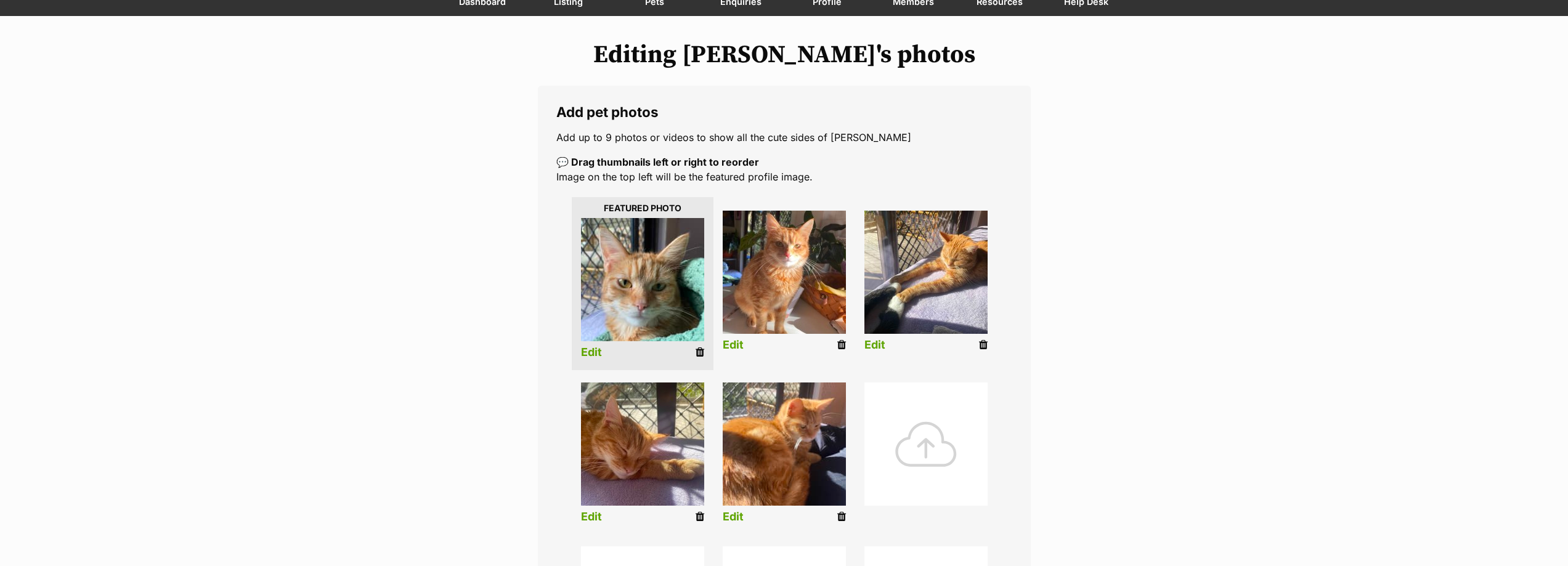
click at [739, 515] on link "Edit" at bounding box center [733, 517] width 21 height 13
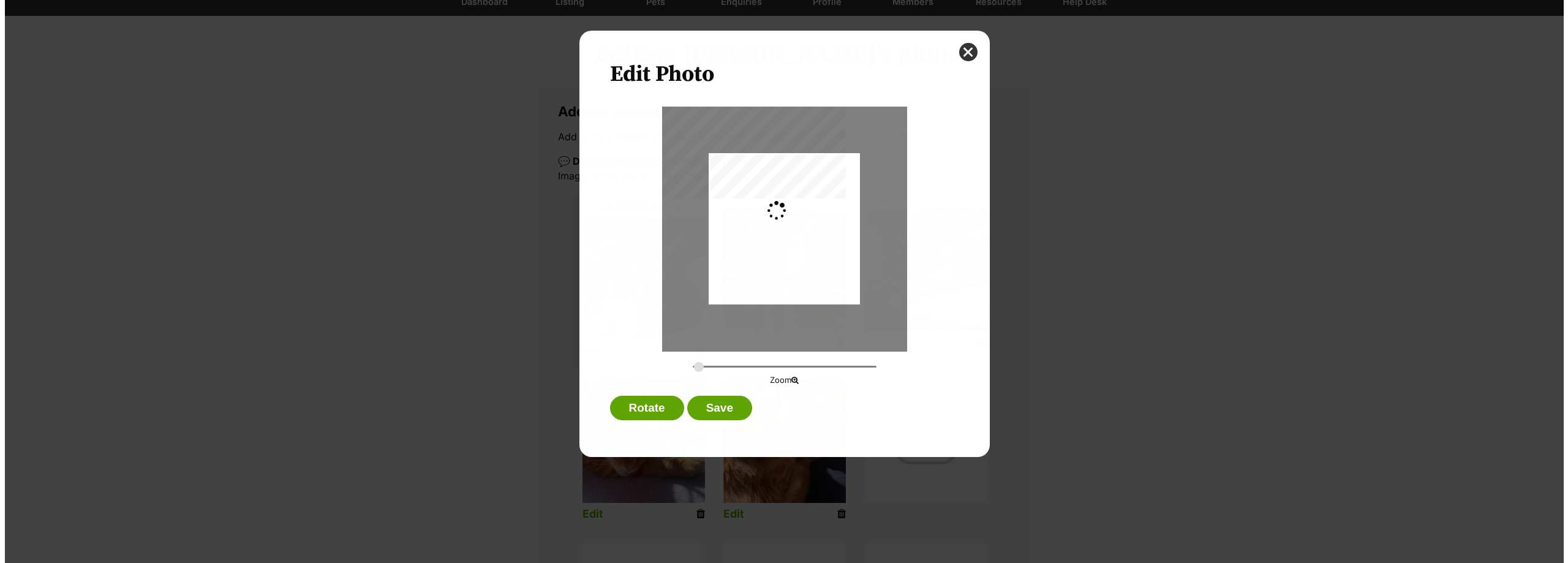
scroll to position [0, 0]
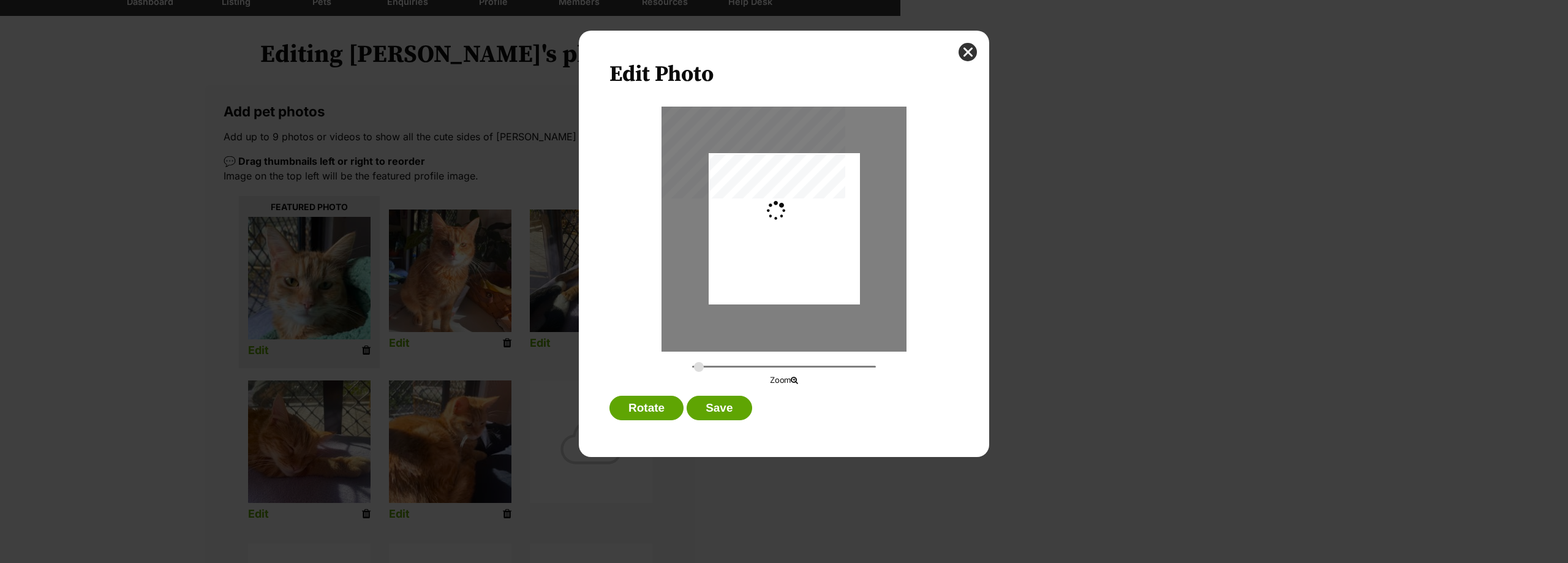
type input "0.2744"
drag, startPoint x: 821, startPoint y: 250, endPoint x: 815, endPoint y: 355, distance: 105.2
click at [827, 230] on div "Dialog Window - Close (Press escape to close)" at bounding box center [784, 209] width 151 height 202
click at [737, 401] on button "Save" at bounding box center [719, 408] width 65 height 25
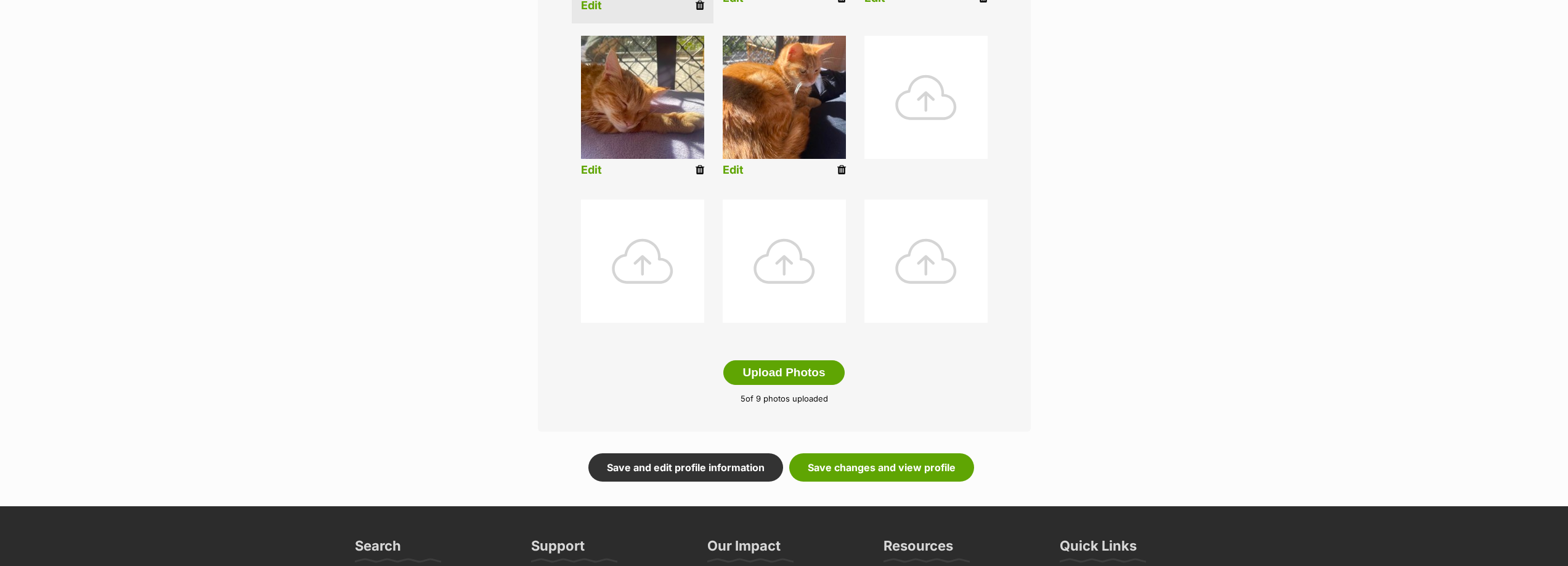
scroll to position [493, 0]
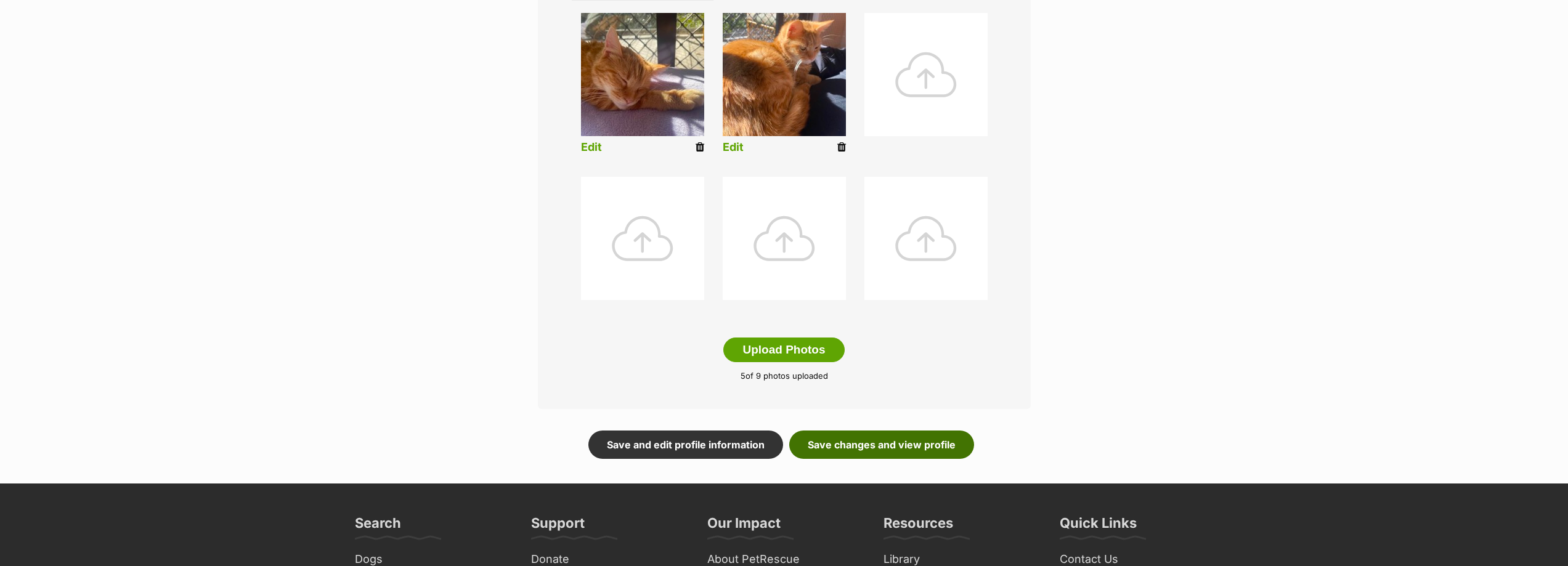
click at [866, 444] on link "Save changes and view profile" at bounding box center [882, 444] width 185 height 29
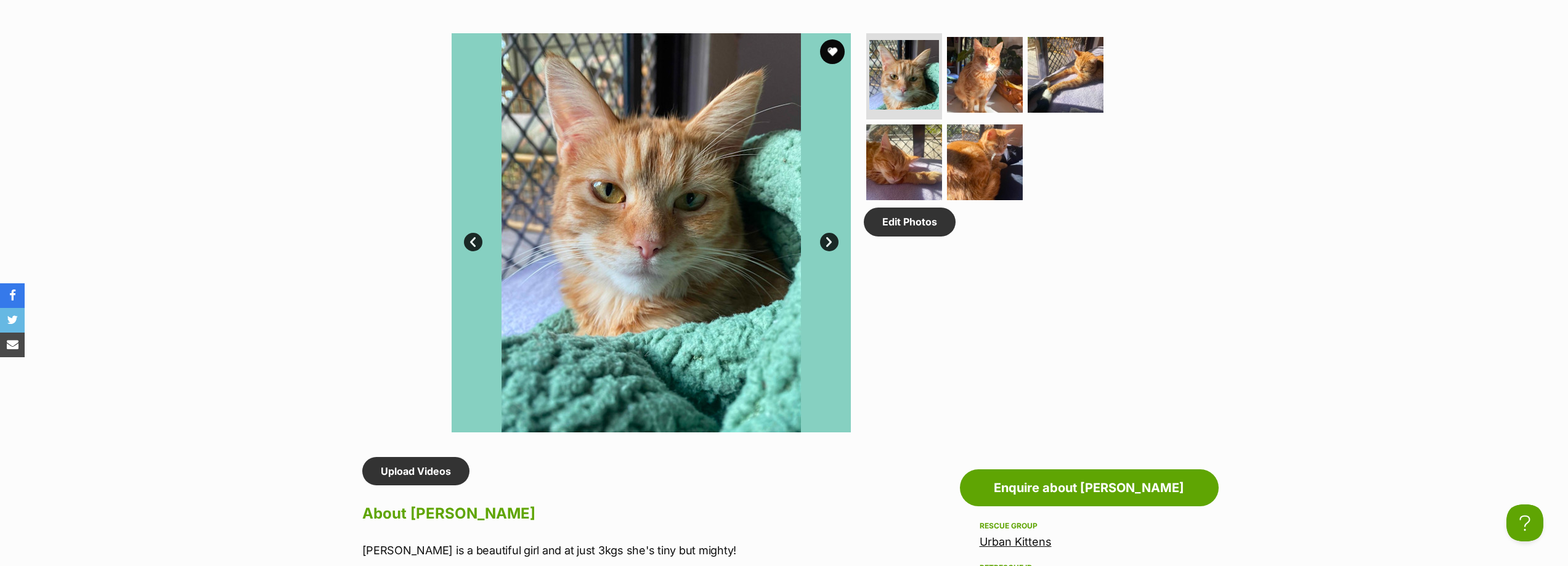
scroll to position [554, 0]
